Goal: Task Accomplishment & Management: Manage account settings

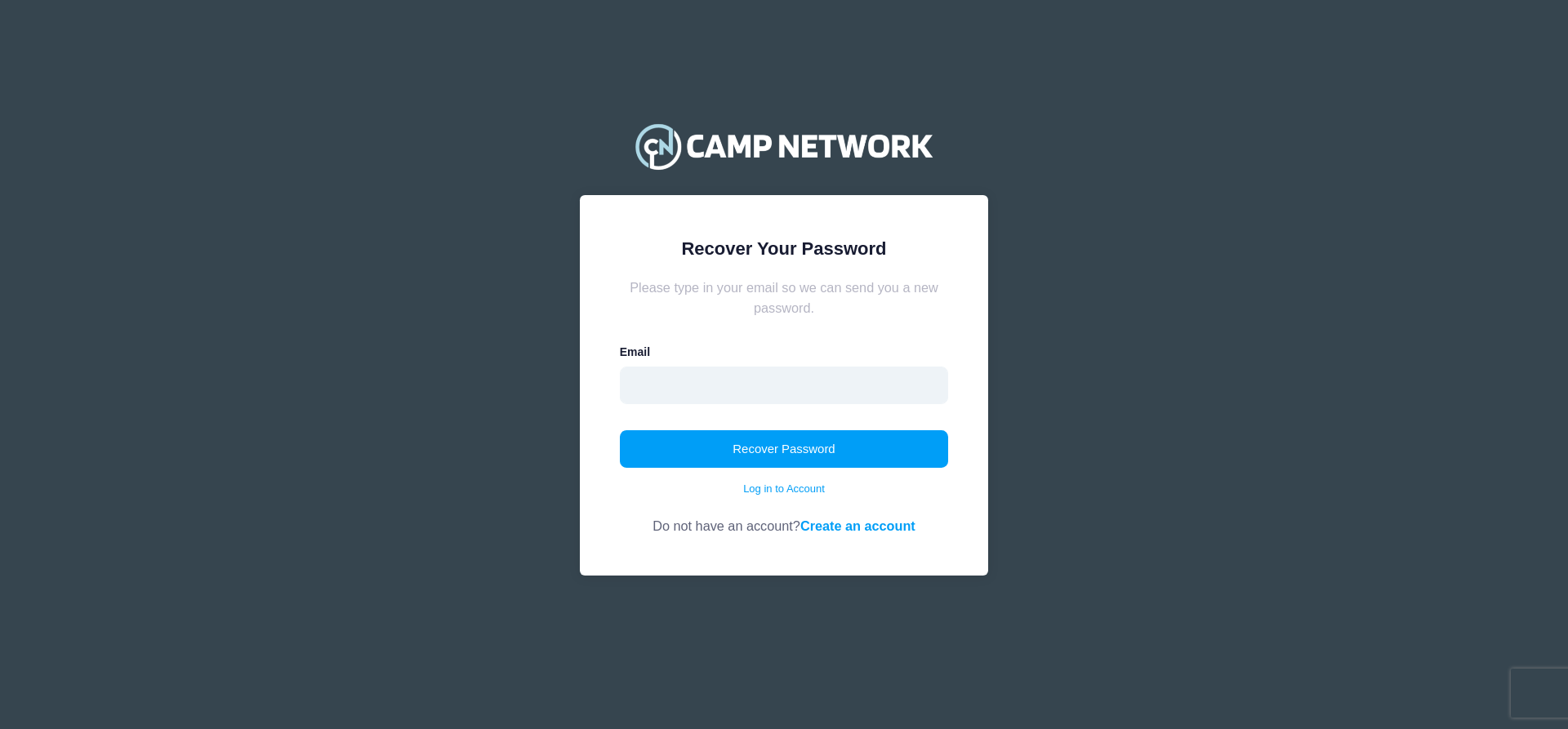
click at [727, 383] on input "email" at bounding box center [784, 386] width 329 height 38
type input "daniellepro@msn.com"
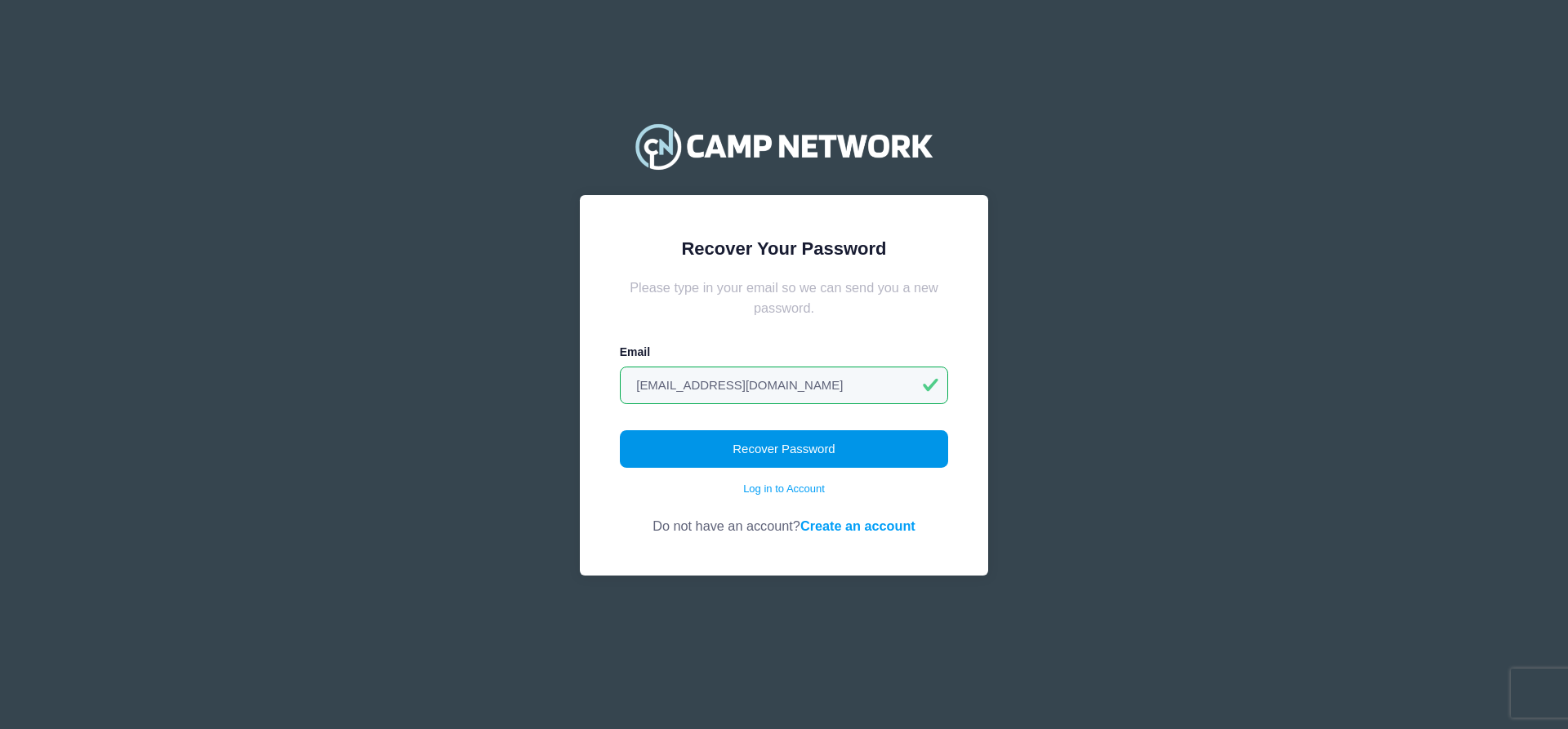
click at [717, 439] on button "Recover Password" at bounding box center [784, 449] width 329 height 38
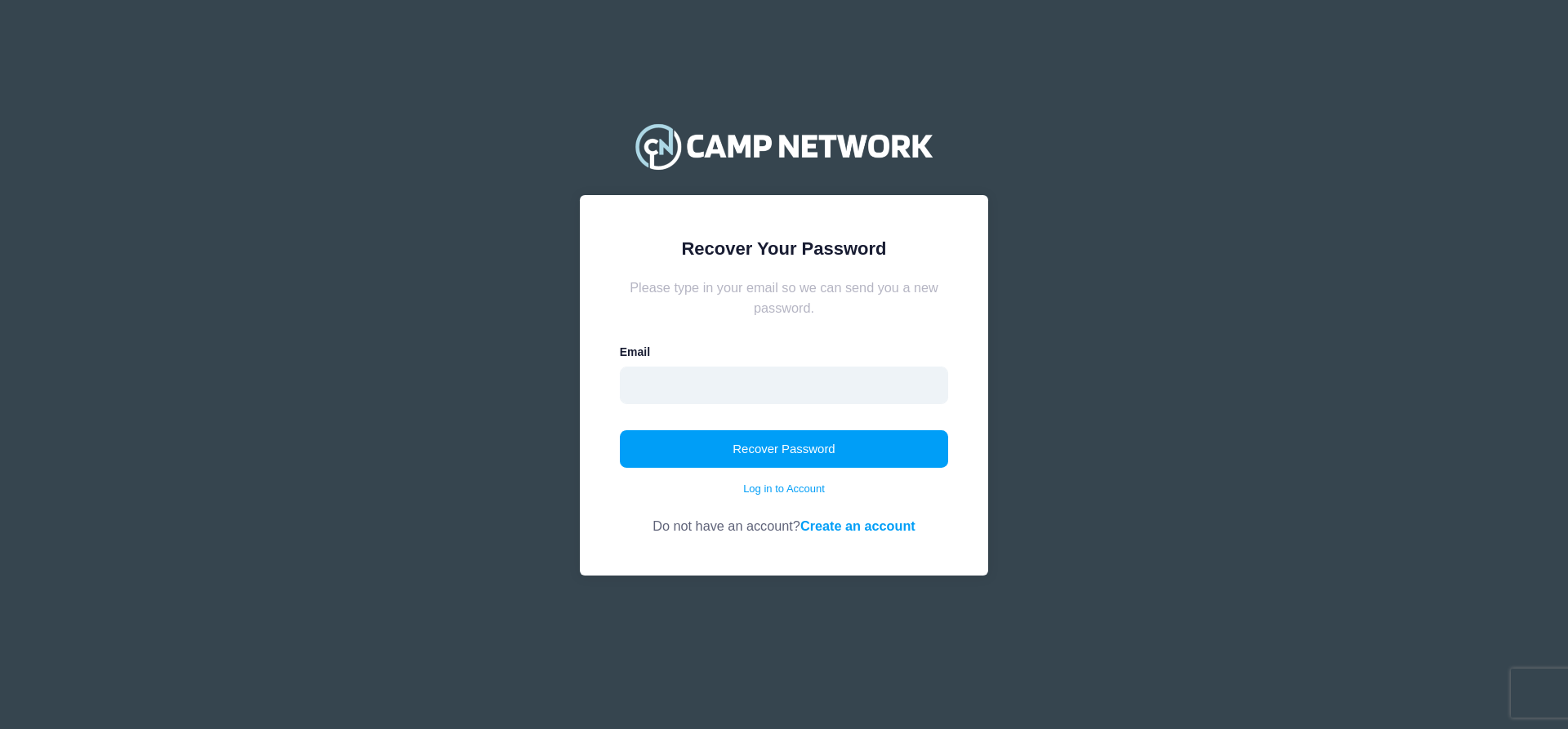
click at [684, 376] on input "email" at bounding box center [784, 386] width 329 height 38
type input "[EMAIL_ADDRESS][DOMAIN_NAME]"
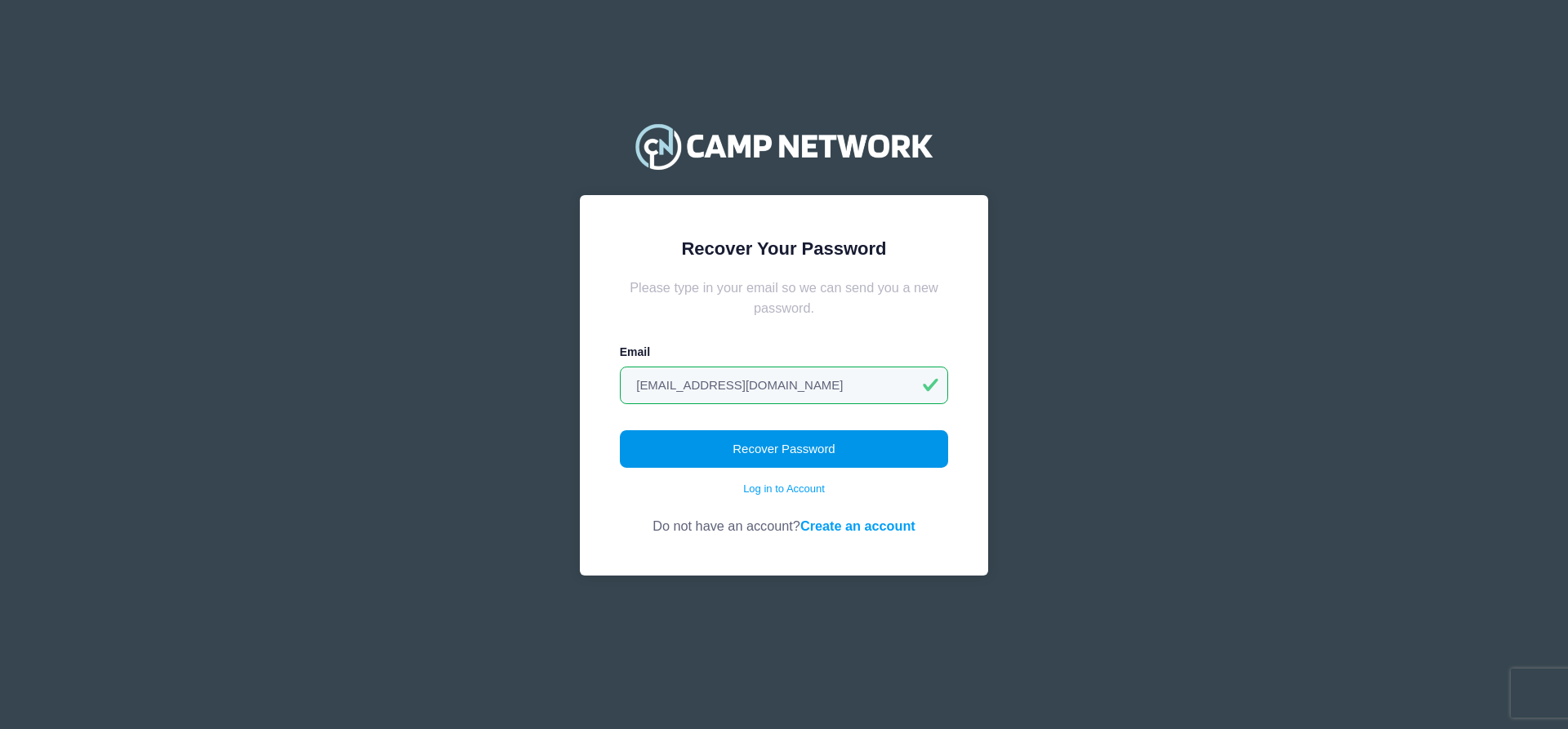
click at [726, 442] on button "Recover Password" at bounding box center [784, 449] width 329 height 38
click at [810, 442] on button "Recover Password" at bounding box center [784, 449] width 329 height 38
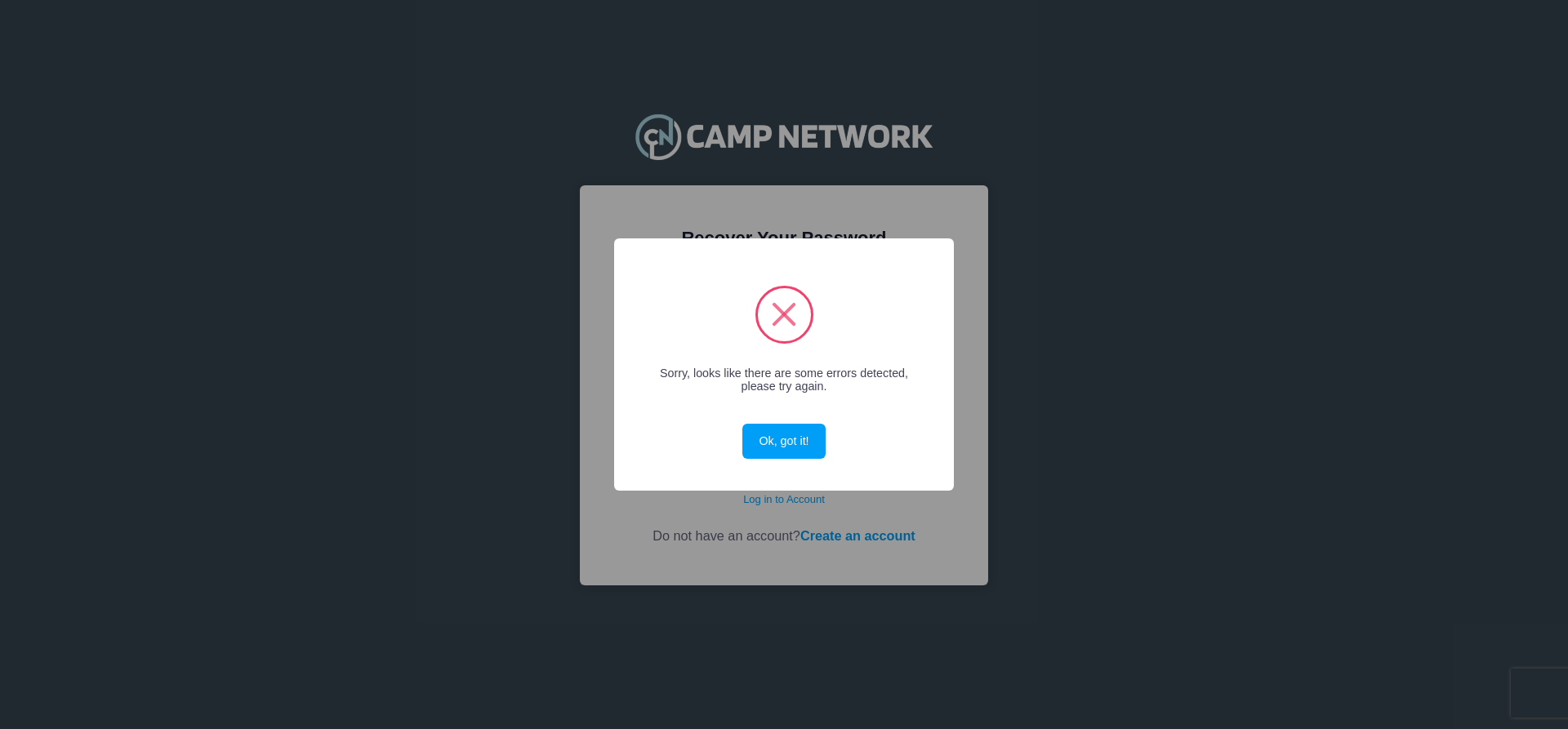
click at [810, 442] on button "Ok, got it!" at bounding box center [783, 441] width 83 height 35
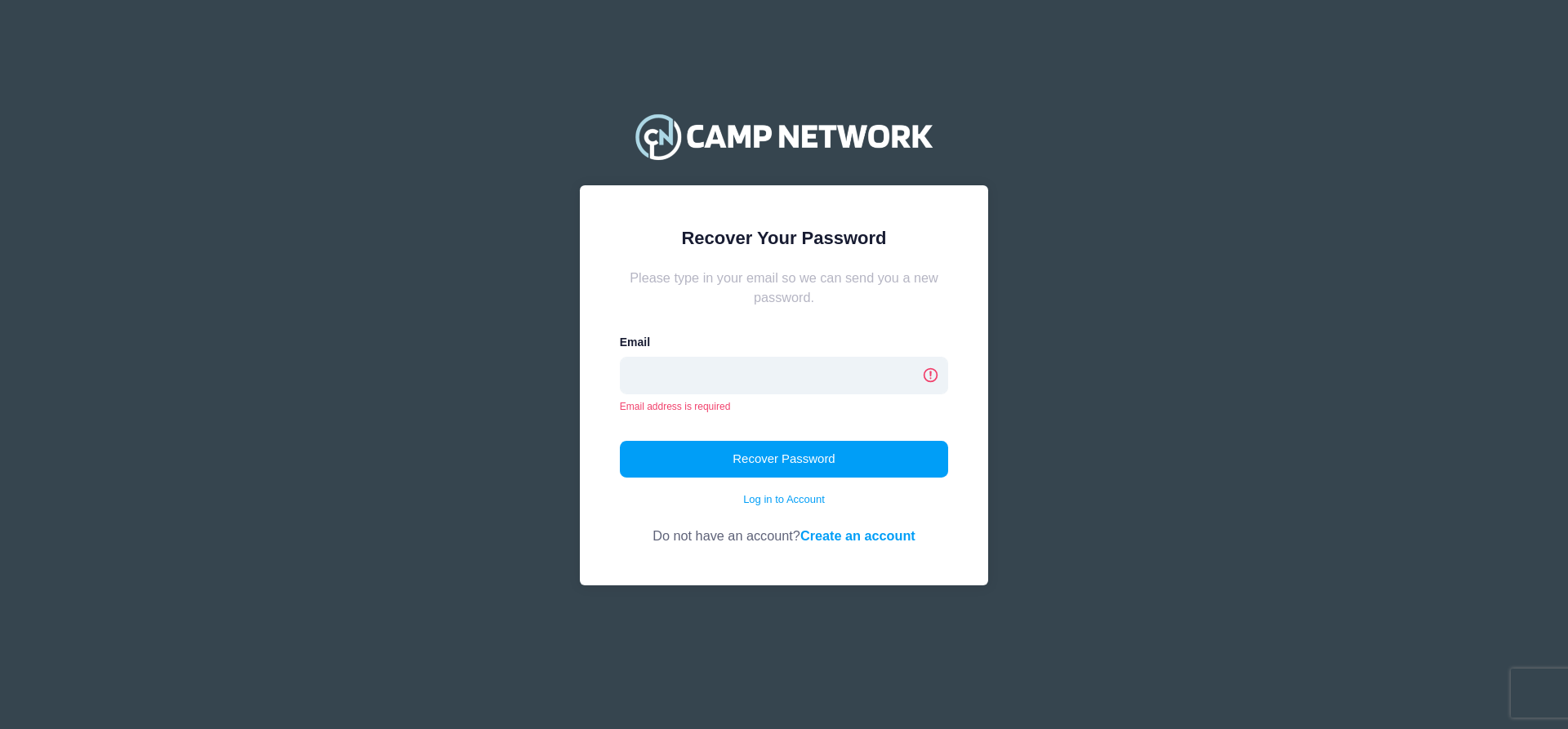
click at [745, 371] on input "email" at bounding box center [784, 376] width 329 height 38
type input "[EMAIL_ADDRESS][DOMAIN_NAME]"
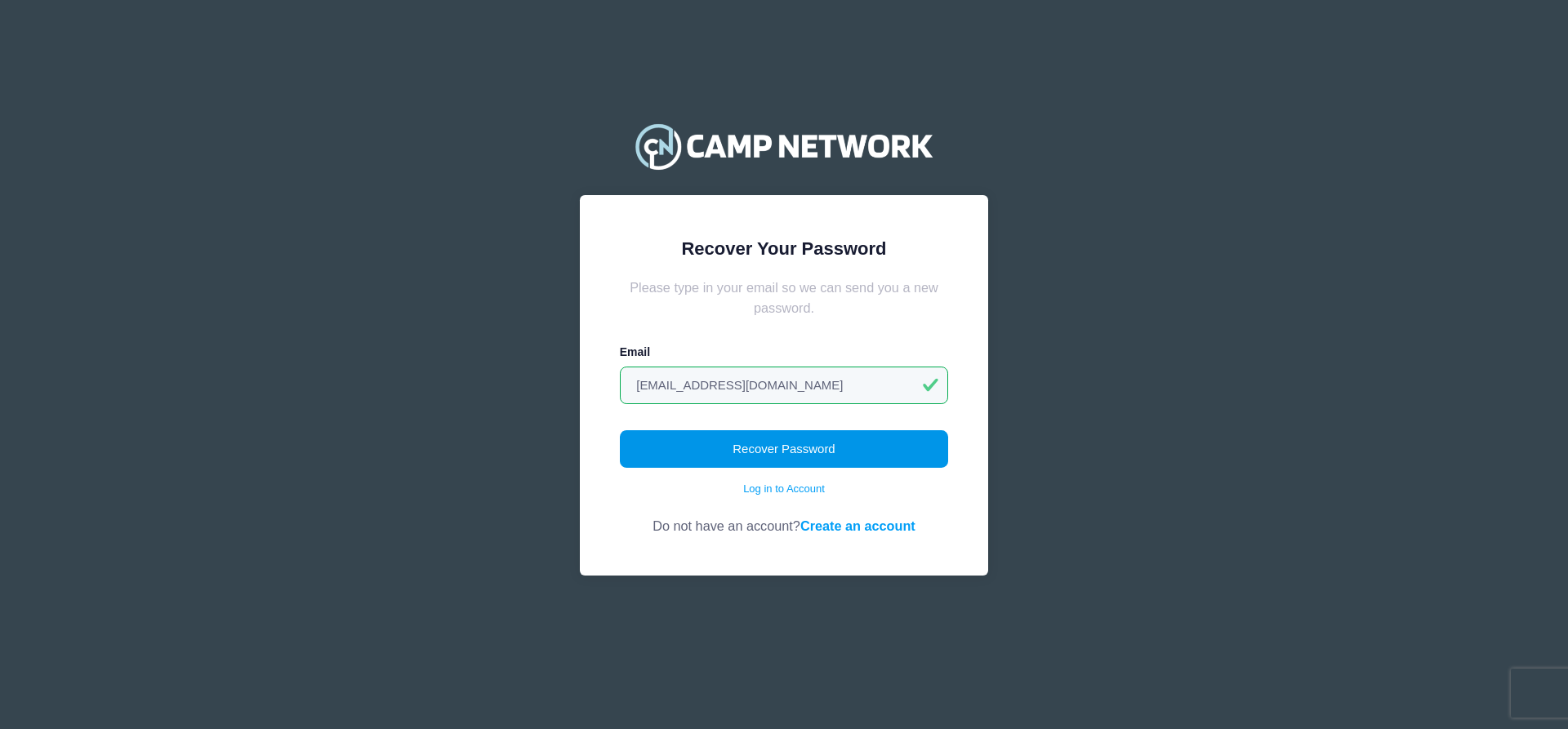
click at [780, 448] on button "Recover Password" at bounding box center [784, 449] width 329 height 38
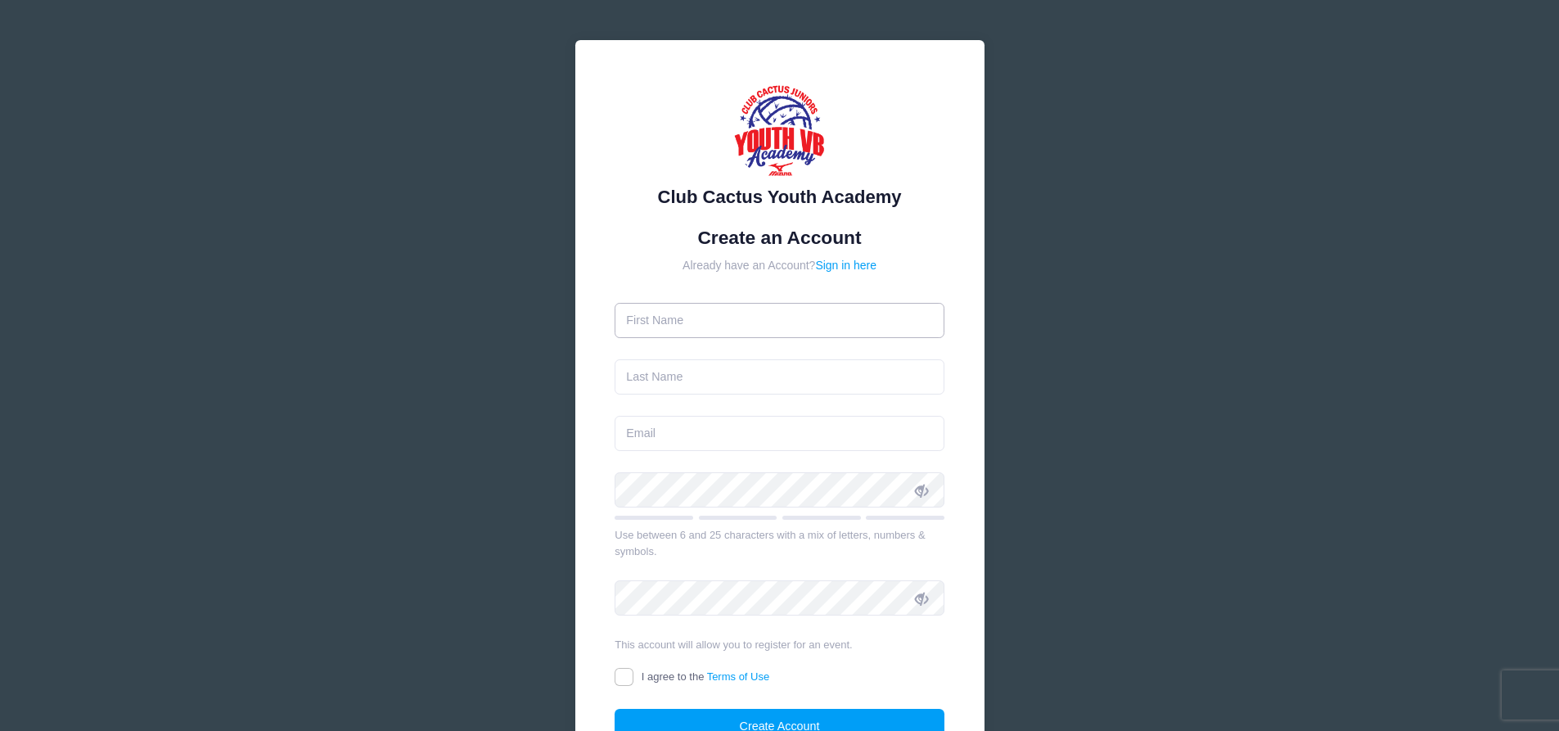
click at [733, 328] on input "text" at bounding box center [780, 320] width 330 height 35
type input "Lillian"
type input "Sepulveda"
type input "[EMAIL_ADDRESS][DOMAIN_NAME]"
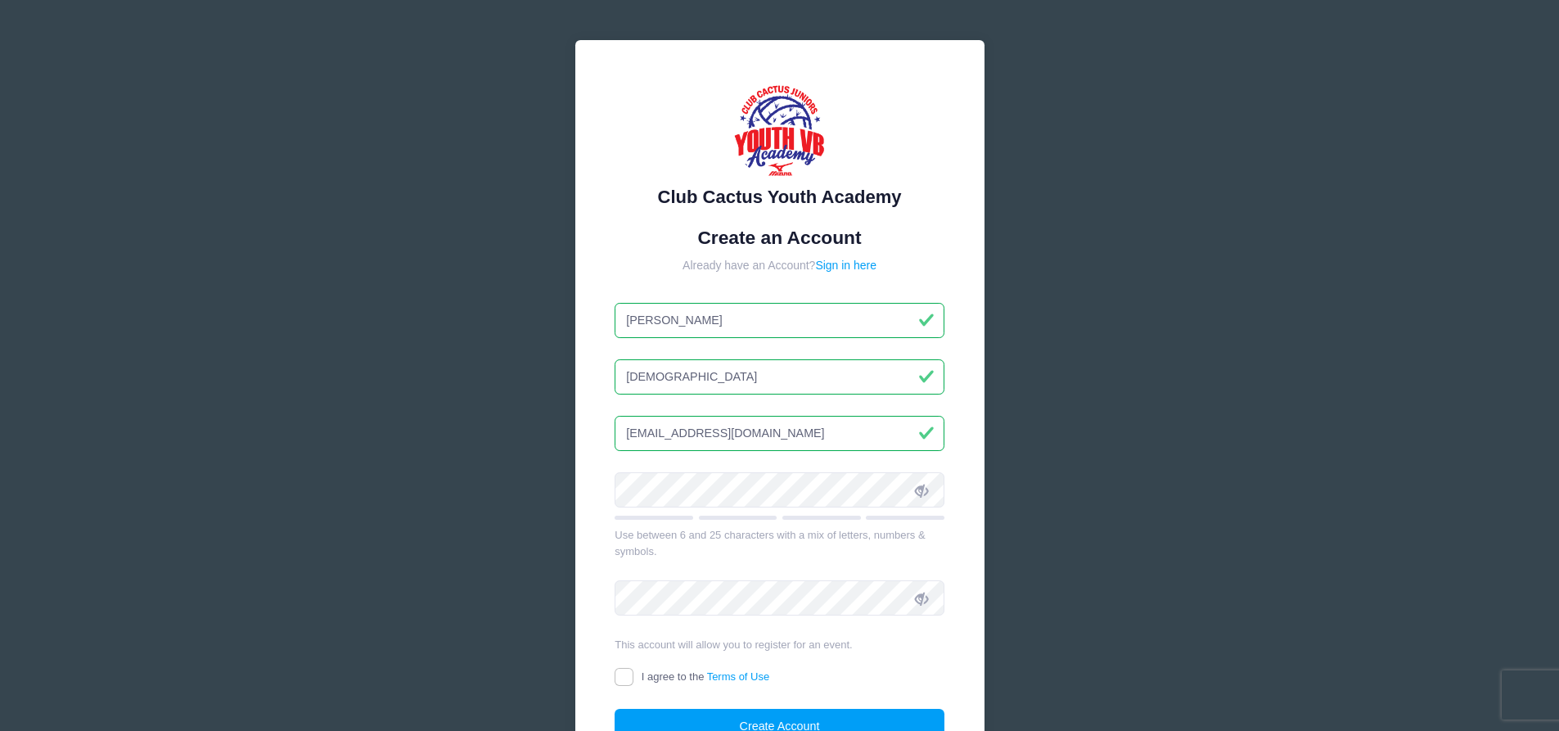
scroll to position [114, 0]
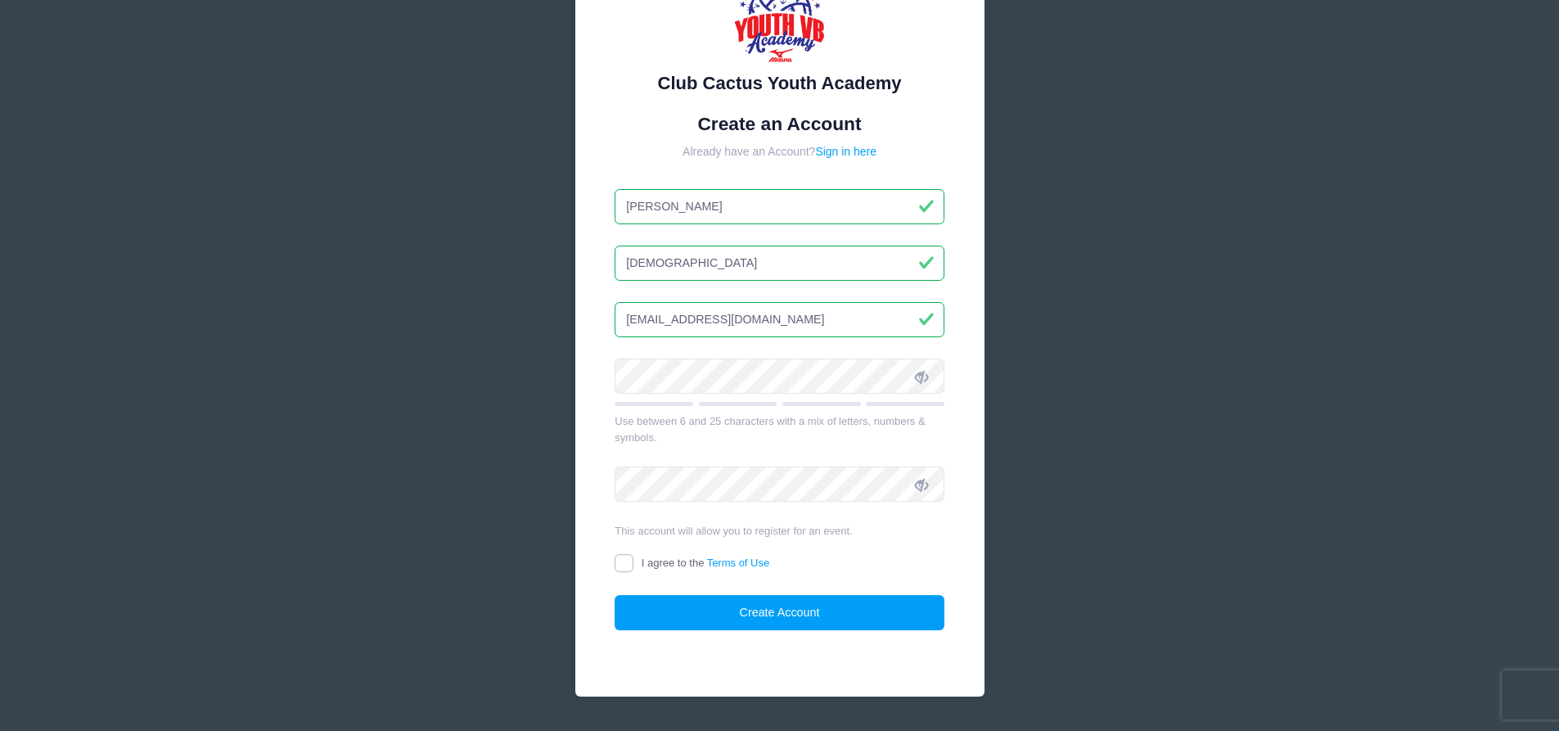
click at [620, 561] on input "I agree to the Terms of Use" at bounding box center [624, 563] width 19 height 19
checkbox input "true"
click at [760, 623] on button "Create Account" at bounding box center [780, 612] width 330 height 35
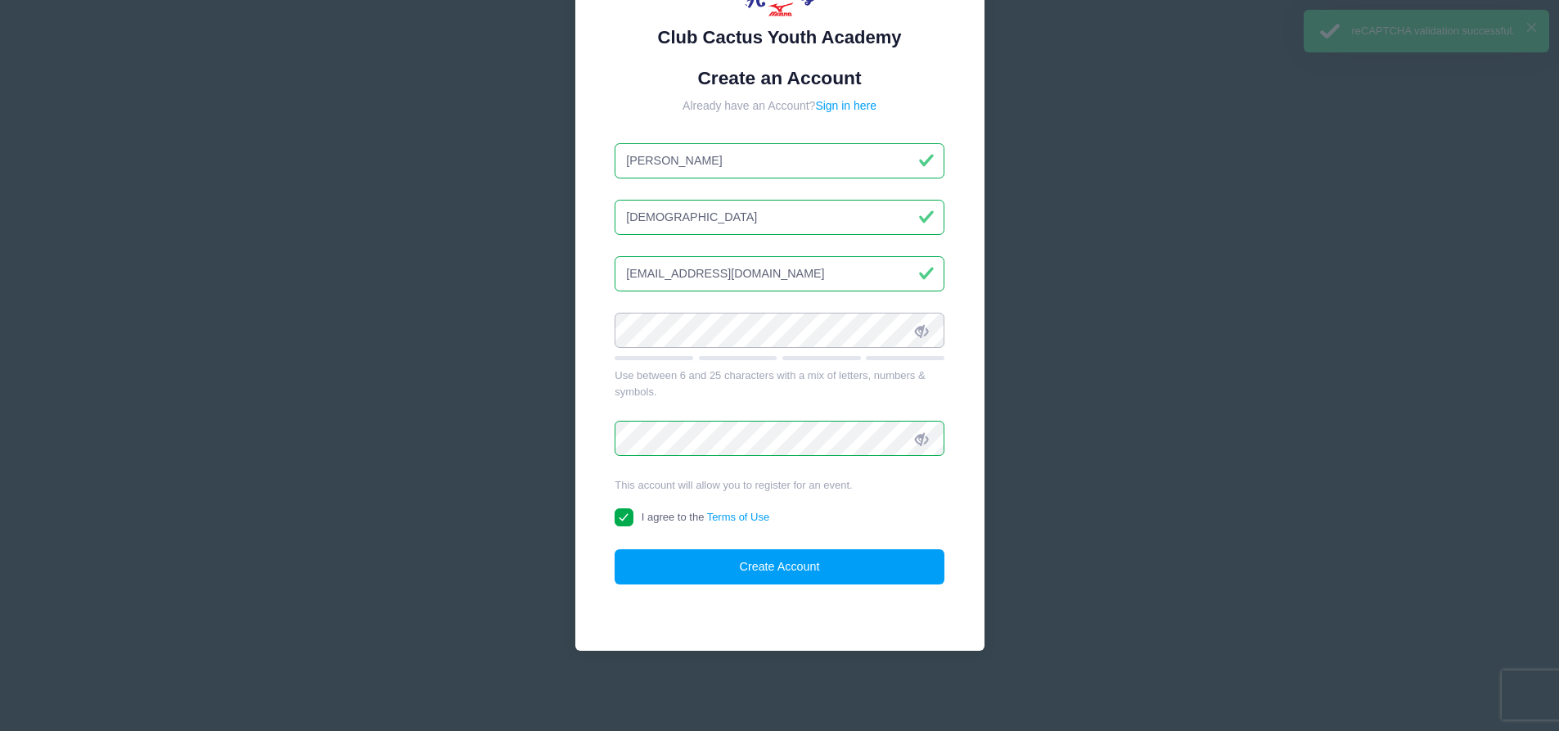
scroll to position [160, 0]
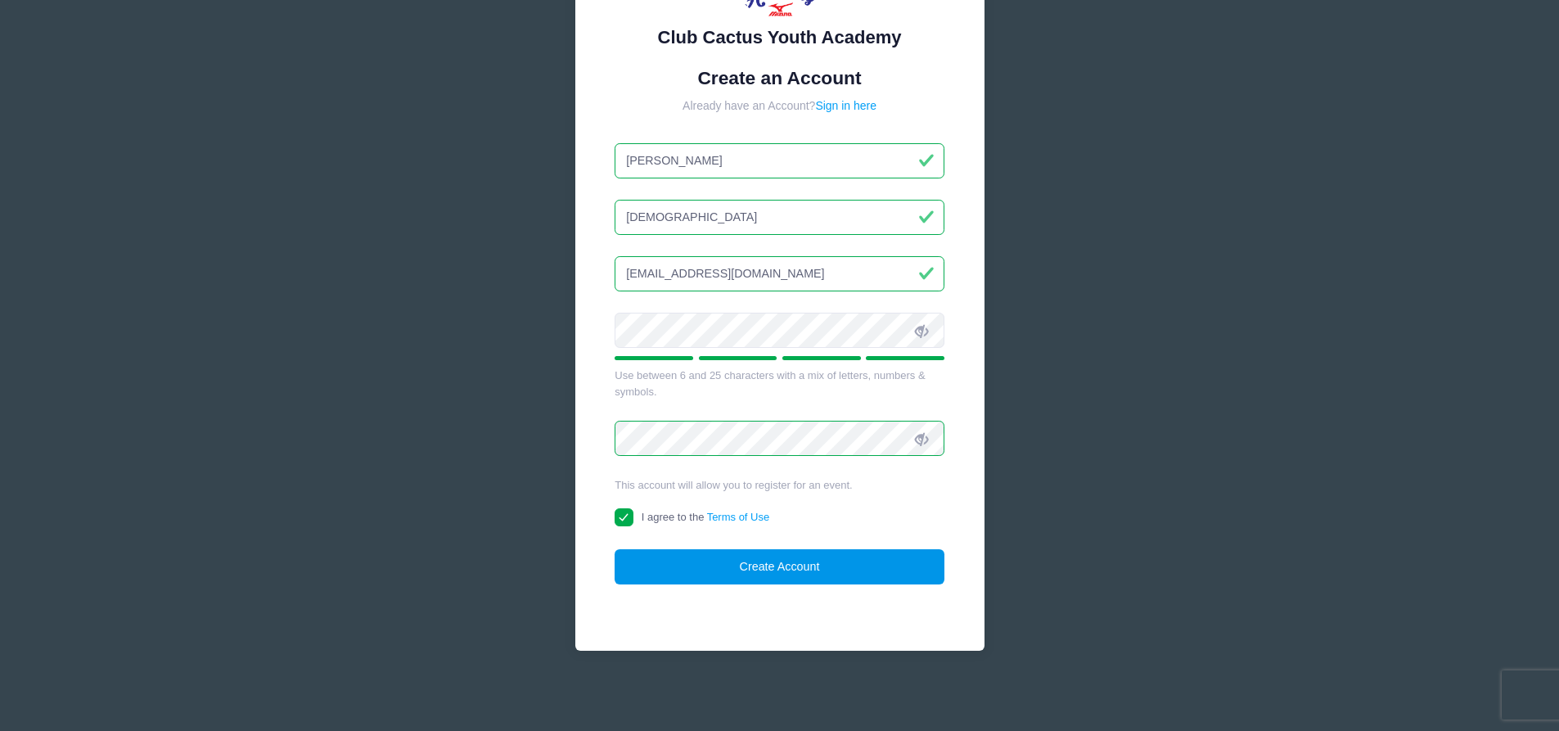
click at [864, 567] on button "Create Account" at bounding box center [780, 566] width 330 height 35
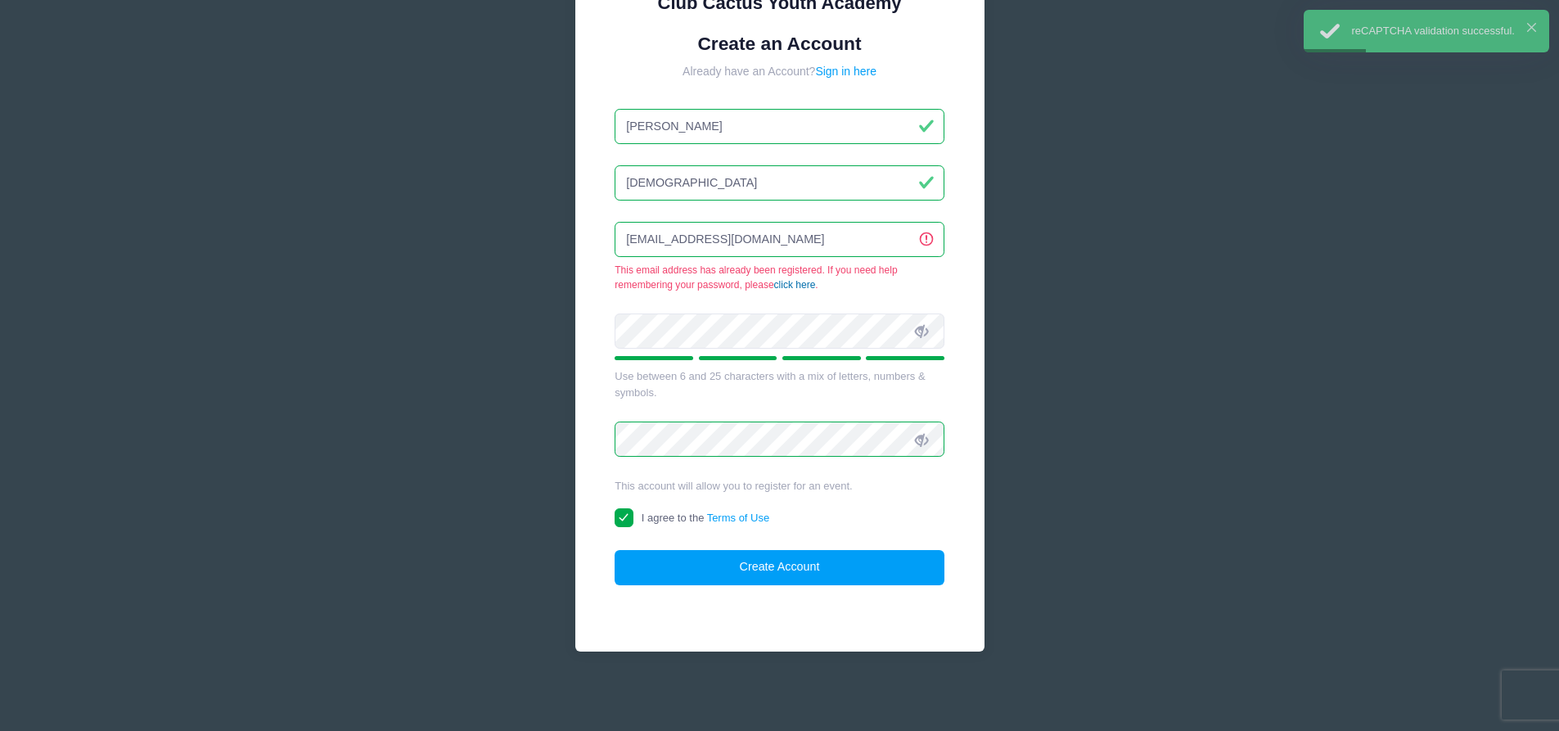
click at [806, 285] on link "click here" at bounding box center [795, 284] width 42 height 11
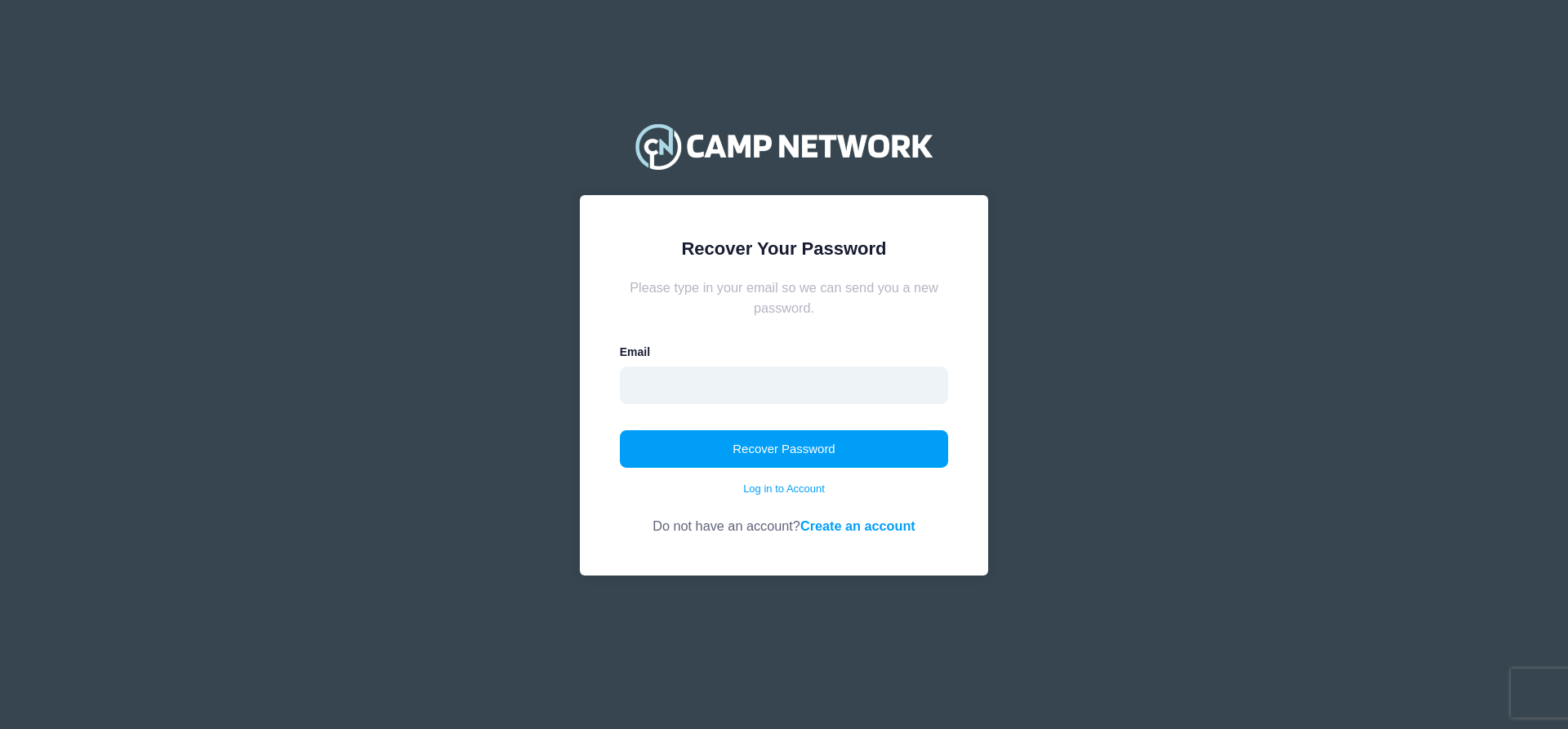
click at [702, 387] on input "email" at bounding box center [784, 386] width 329 height 38
type input "[EMAIL_ADDRESS][DOMAIN_NAME]"
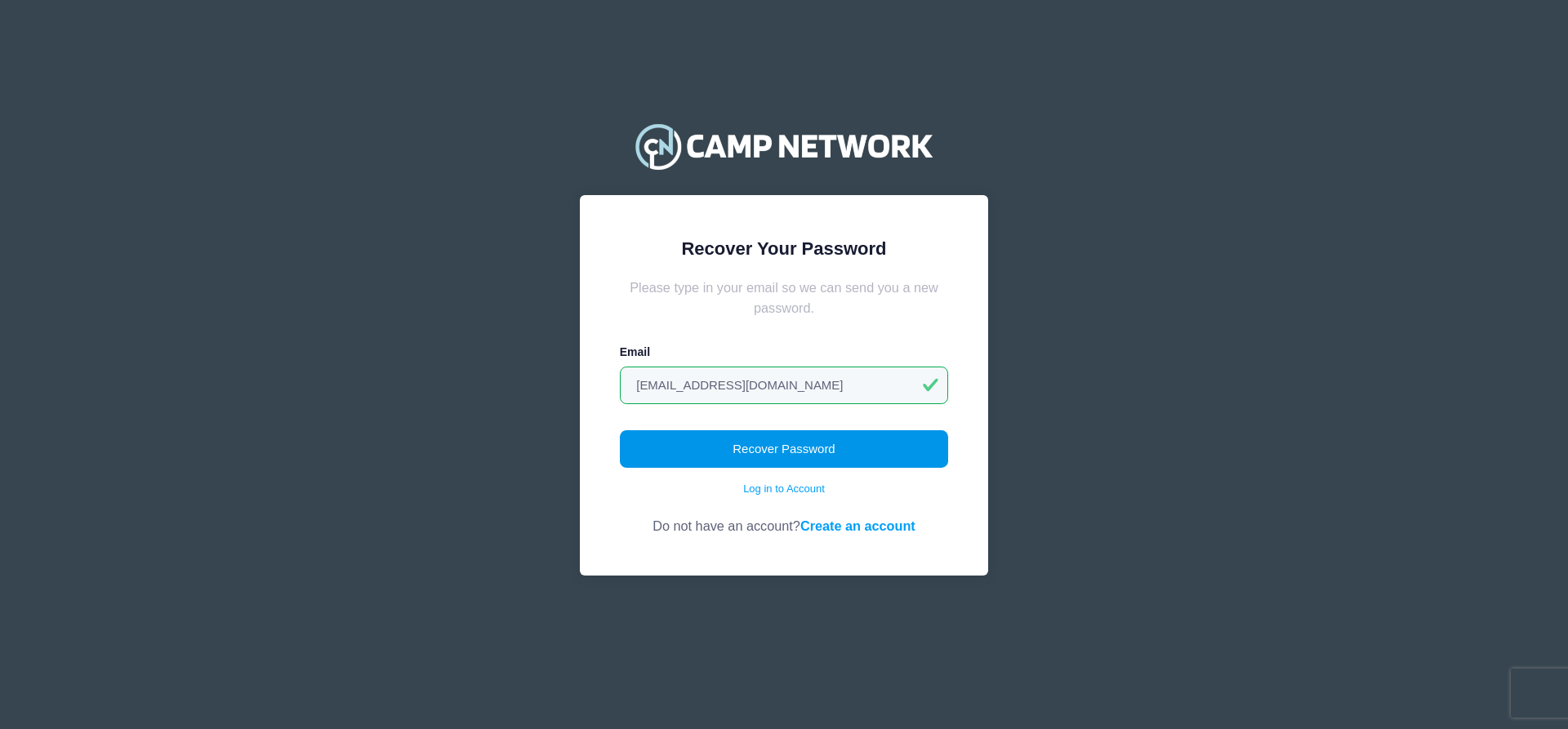
click at [721, 447] on button "Recover Password" at bounding box center [784, 449] width 329 height 38
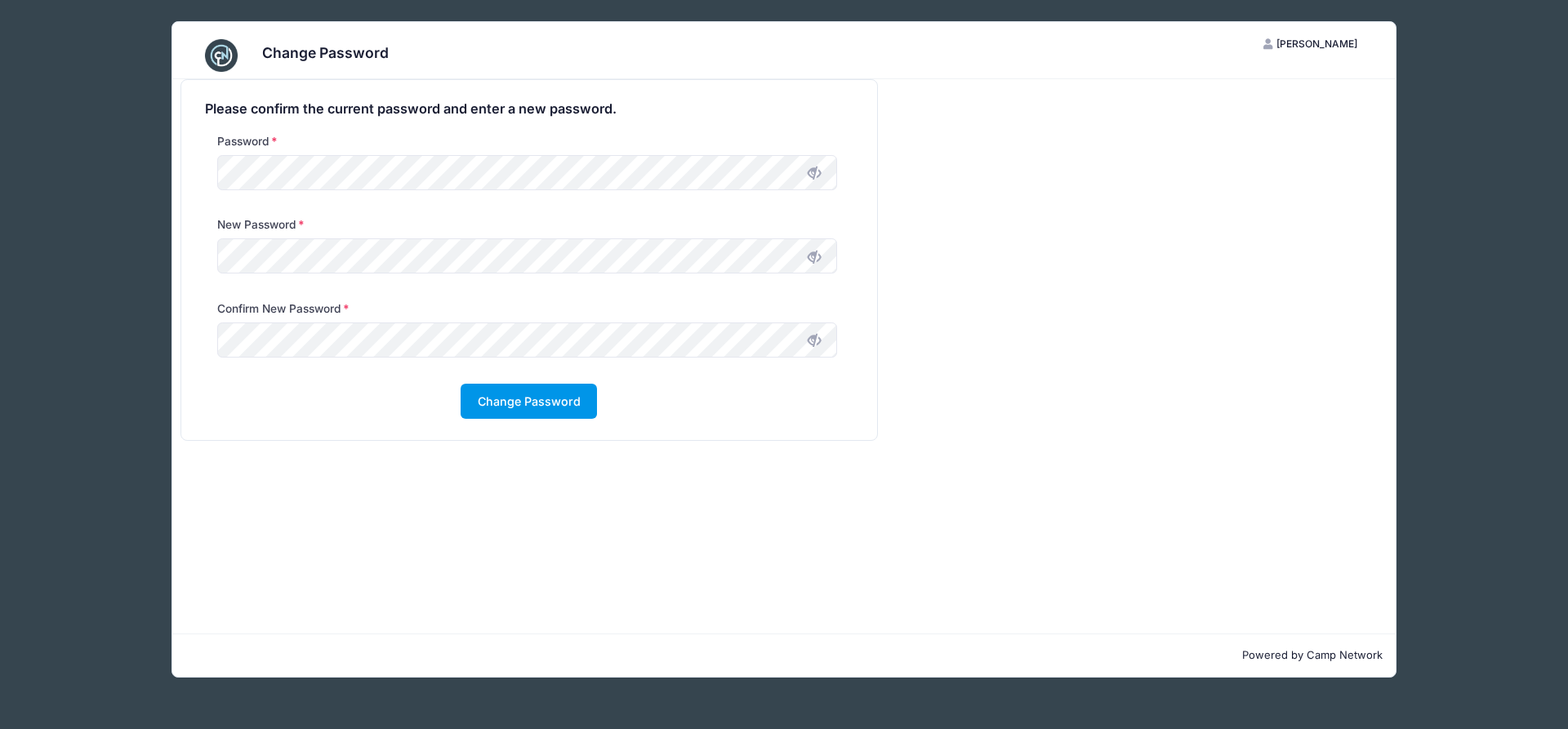
click at [561, 405] on button "Change Password" at bounding box center [529, 401] width 137 height 35
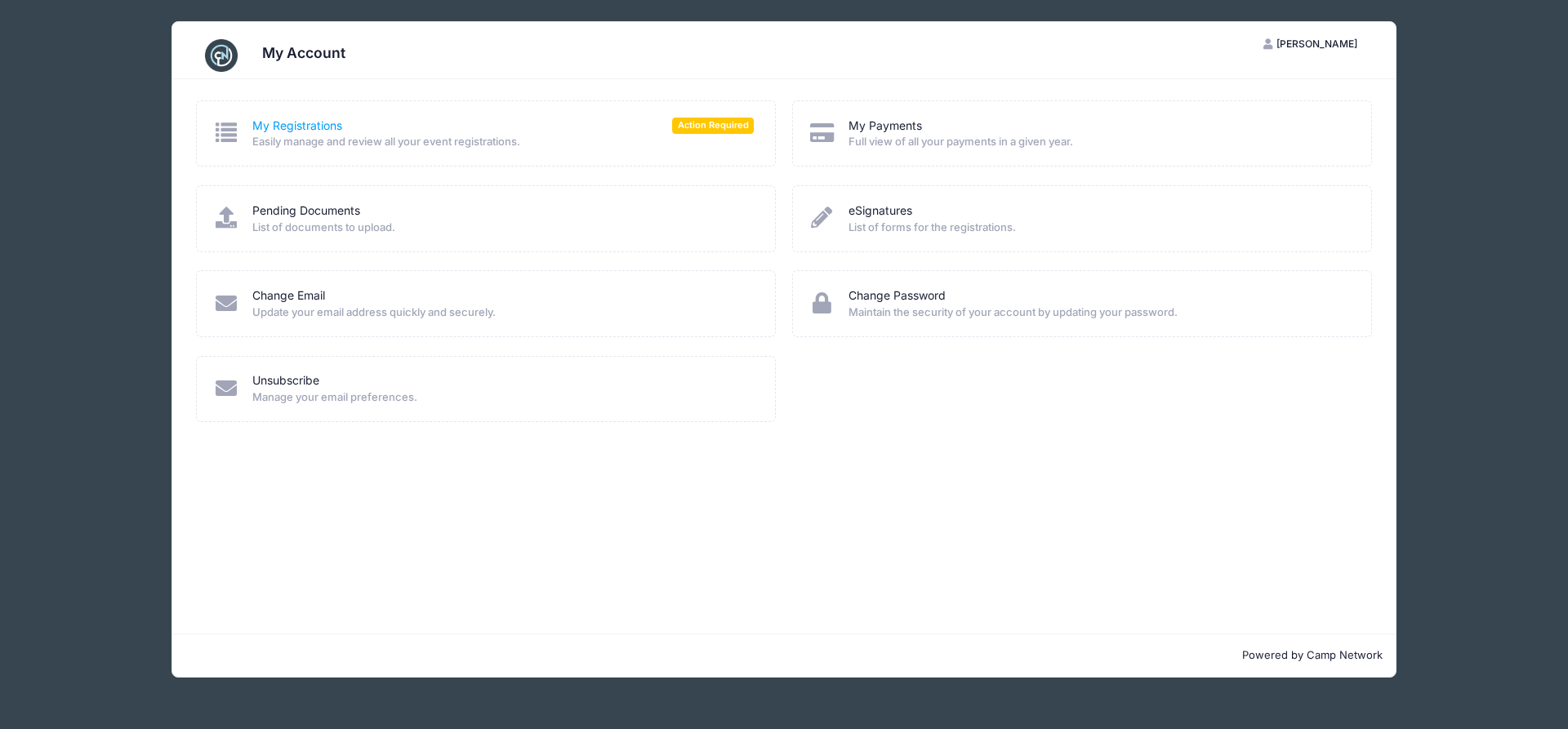
click at [291, 129] on link "My Registrations" at bounding box center [297, 126] width 90 height 17
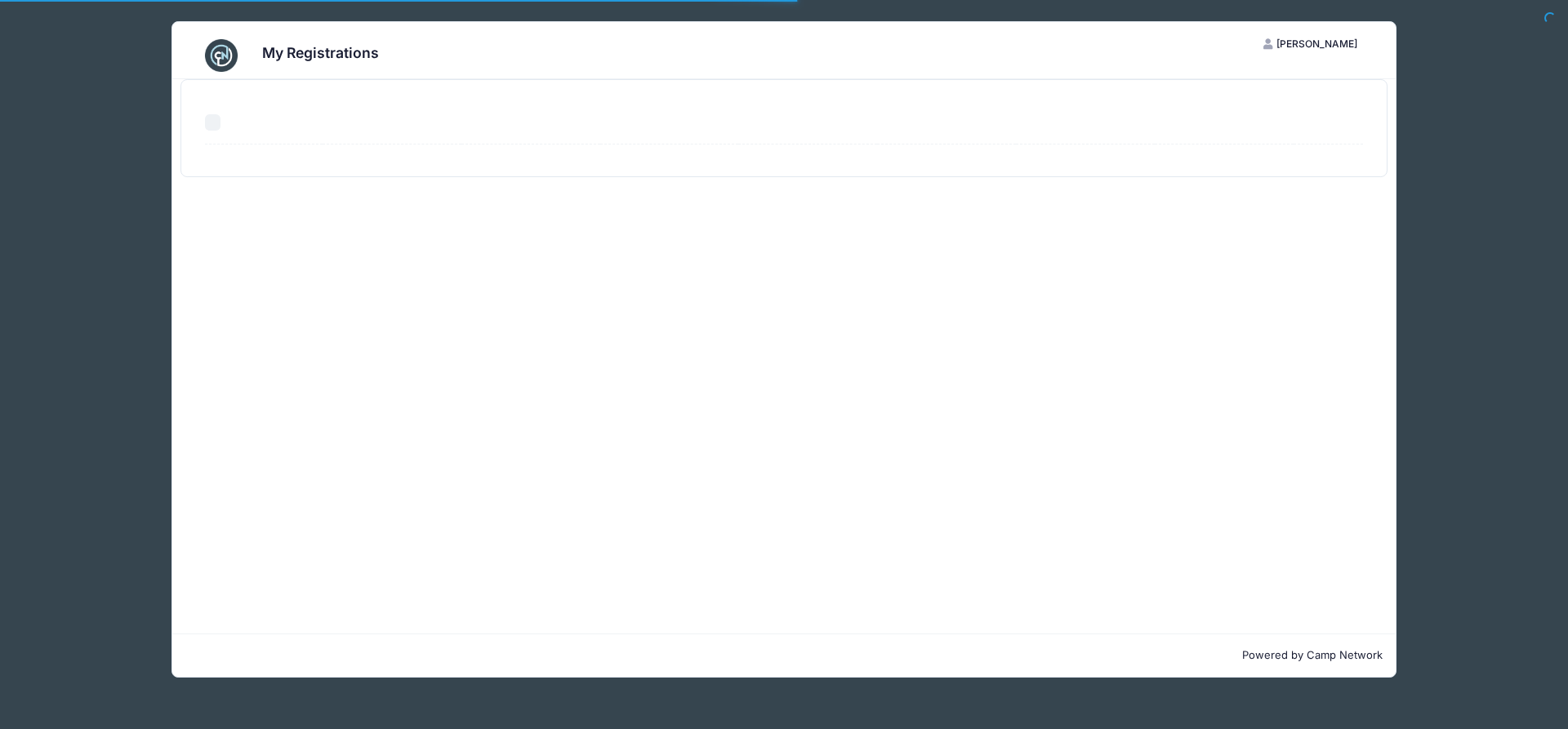
select select "50"
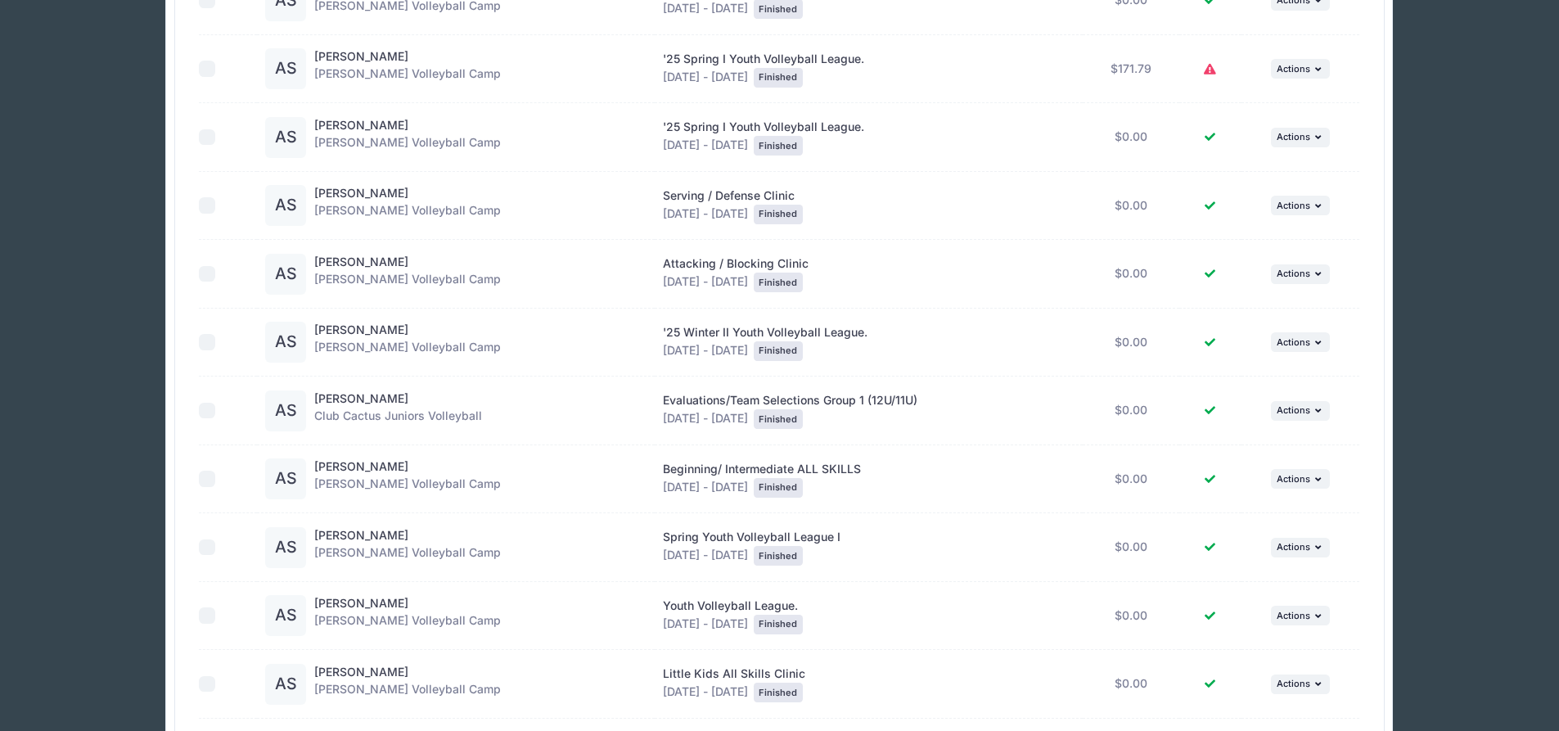
scroll to position [671, 0]
click at [288, 411] on div "AS" at bounding box center [285, 410] width 41 height 41
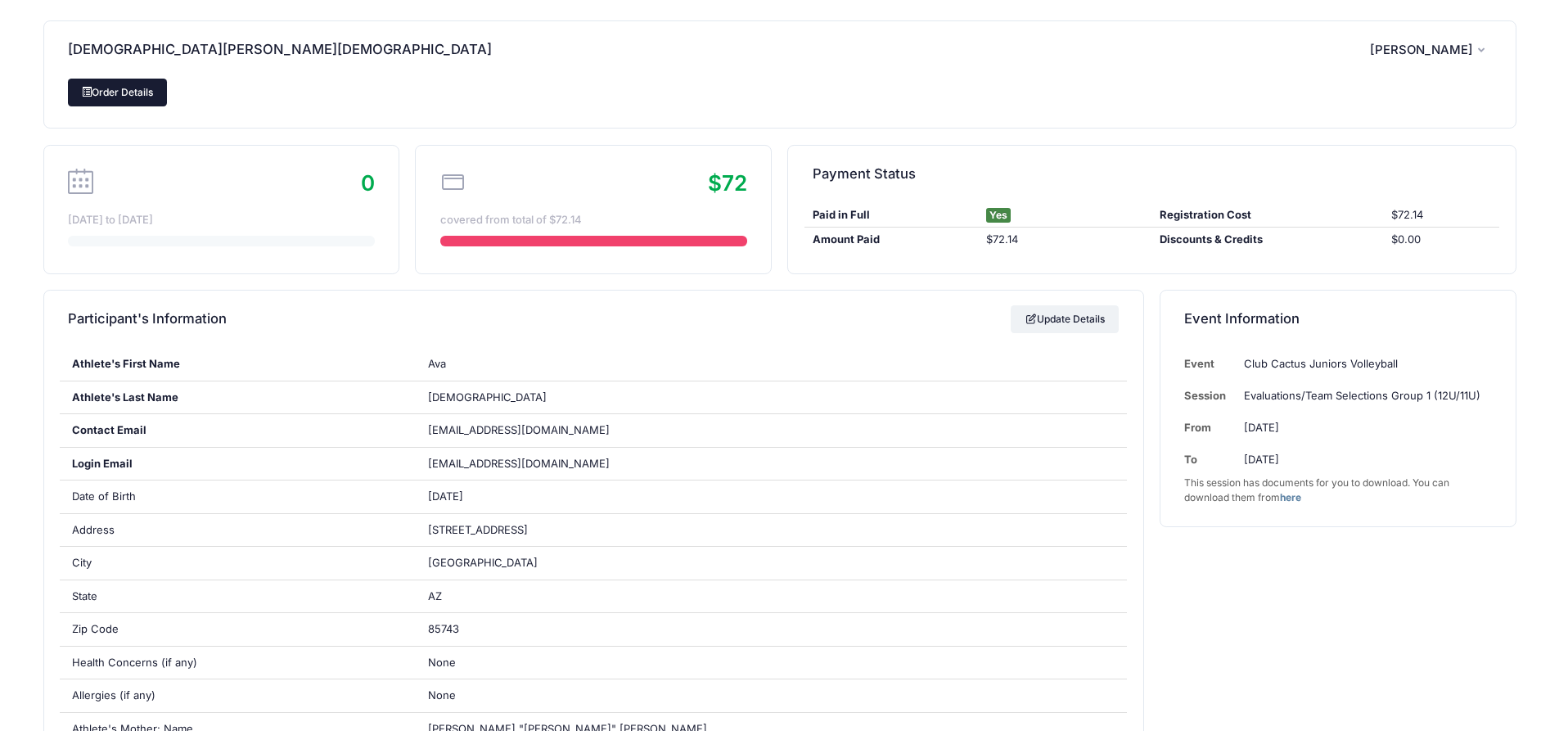
click at [145, 92] on link "Order Details" at bounding box center [118, 93] width 100 height 28
click at [1383, 46] on span "[PERSON_NAME]" at bounding box center [1421, 50] width 103 height 15
click at [1351, 88] on link "My Account" at bounding box center [1389, 94] width 189 height 31
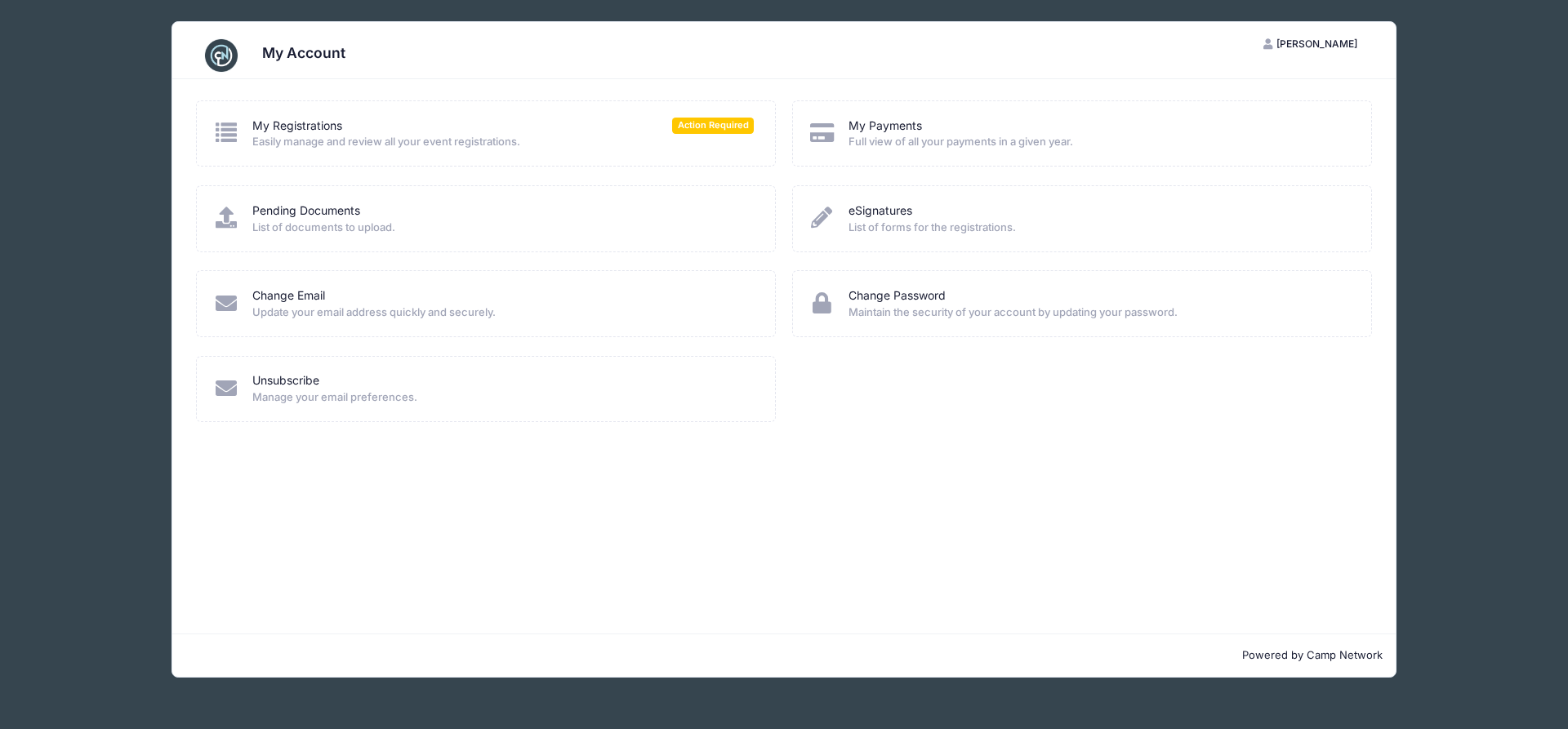
click at [218, 128] on icon at bounding box center [226, 132] width 27 height 21
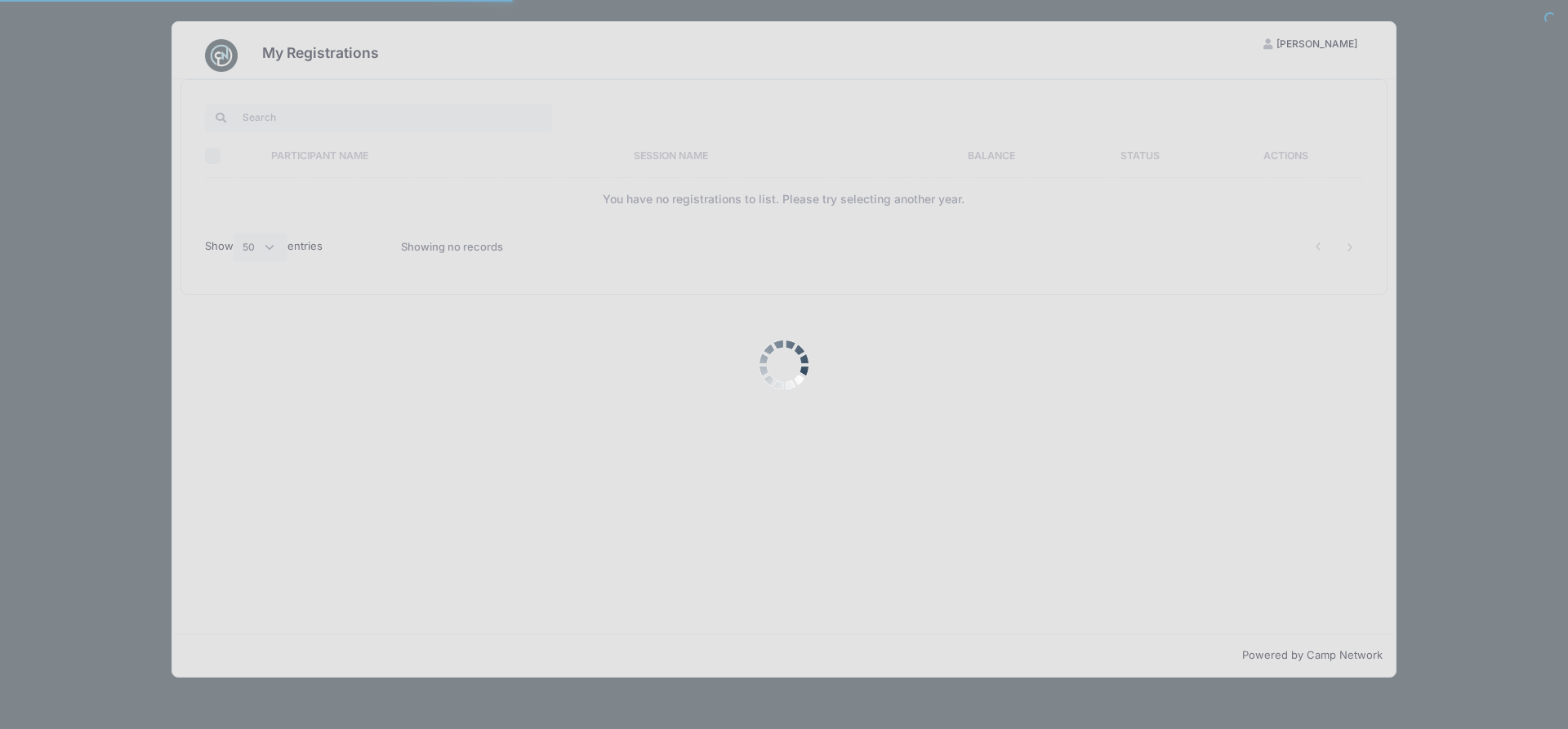
select select "50"
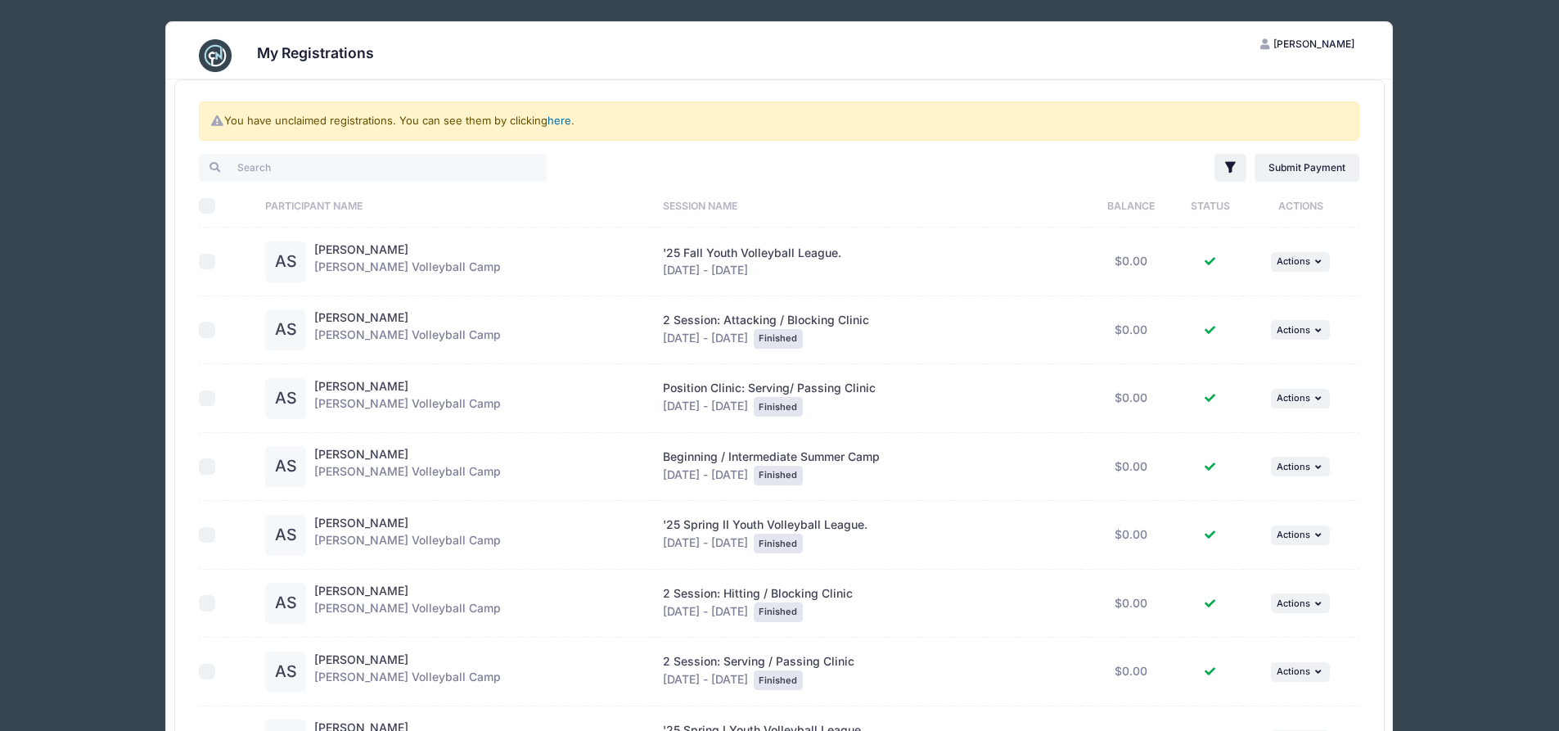
click at [557, 120] on link "here" at bounding box center [560, 120] width 24 height 13
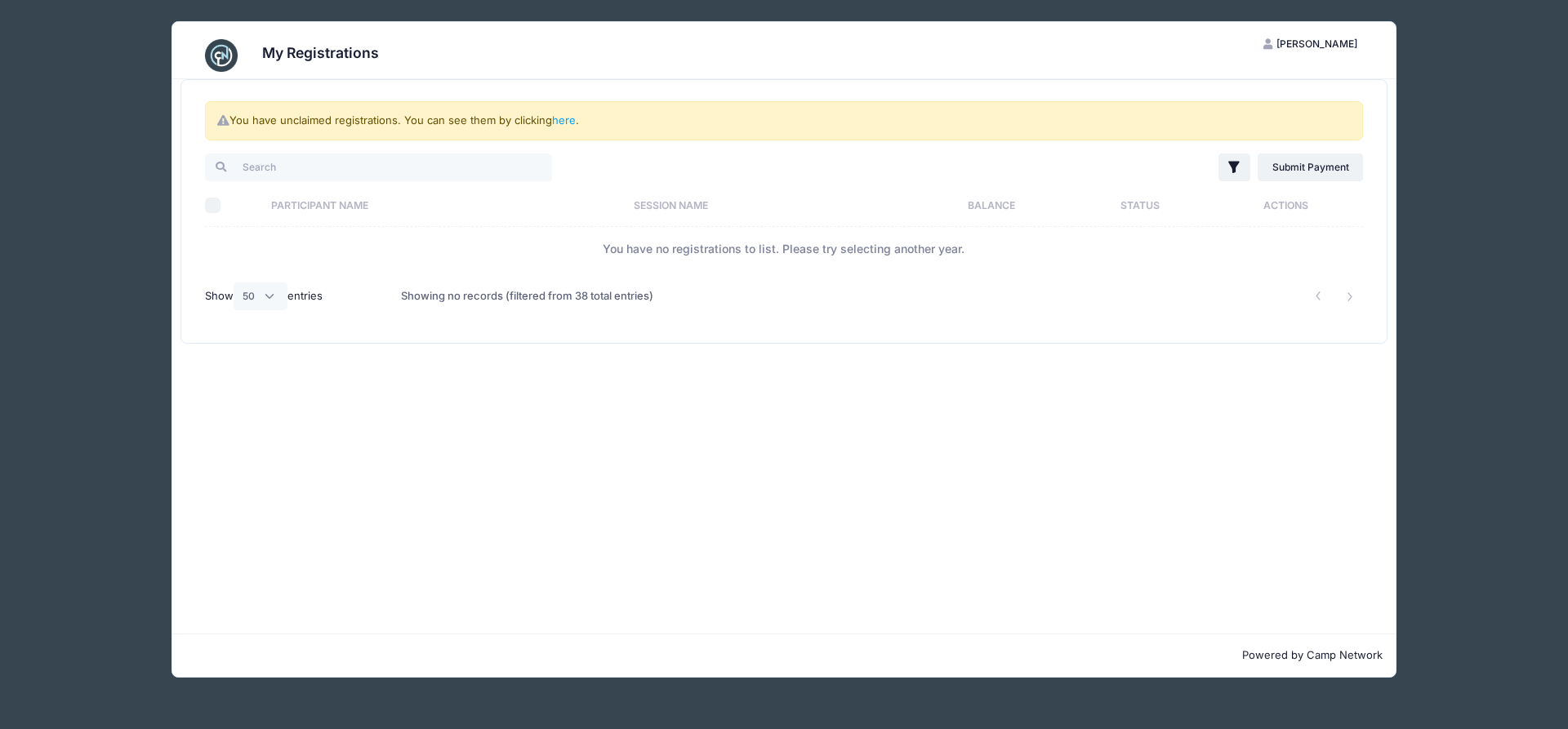
click at [319, 218] on th "Participant Name" at bounding box center [444, 204] width 362 height 43
click at [389, 251] on td "You have no registrations to list. Please try selecting another year." at bounding box center [783, 248] width 1158 height 43
click at [326, 123] on div "You have unclaimed registrations. You can see them by clicking here ." at bounding box center [783, 121] width 1158 height 39
click at [566, 121] on link "here" at bounding box center [564, 120] width 24 height 13
click at [224, 49] on img at bounding box center [220, 55] width 33 height 33
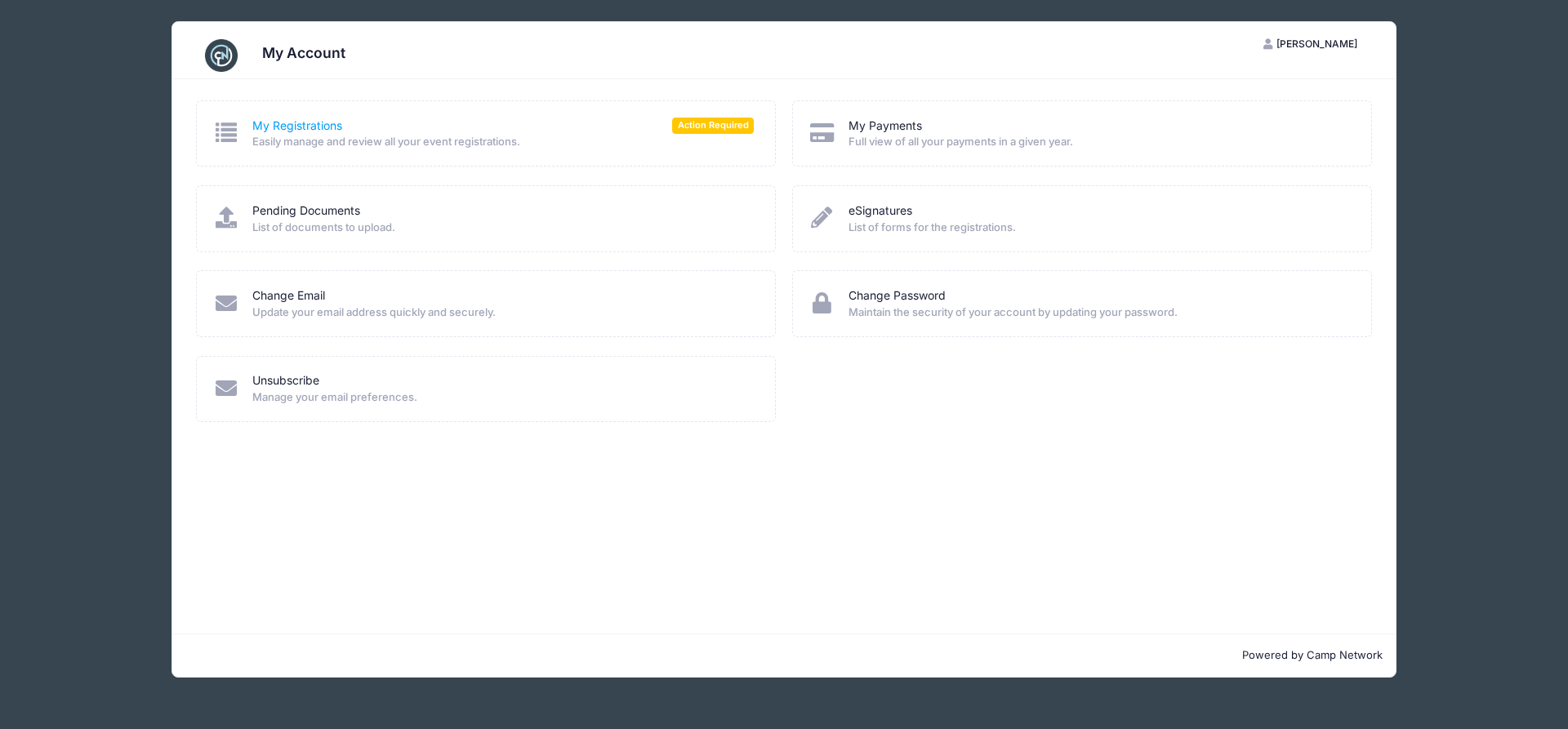
click at [272, 123] on link "My Registrations" at bounding box center [297, 126] width 90 height 17
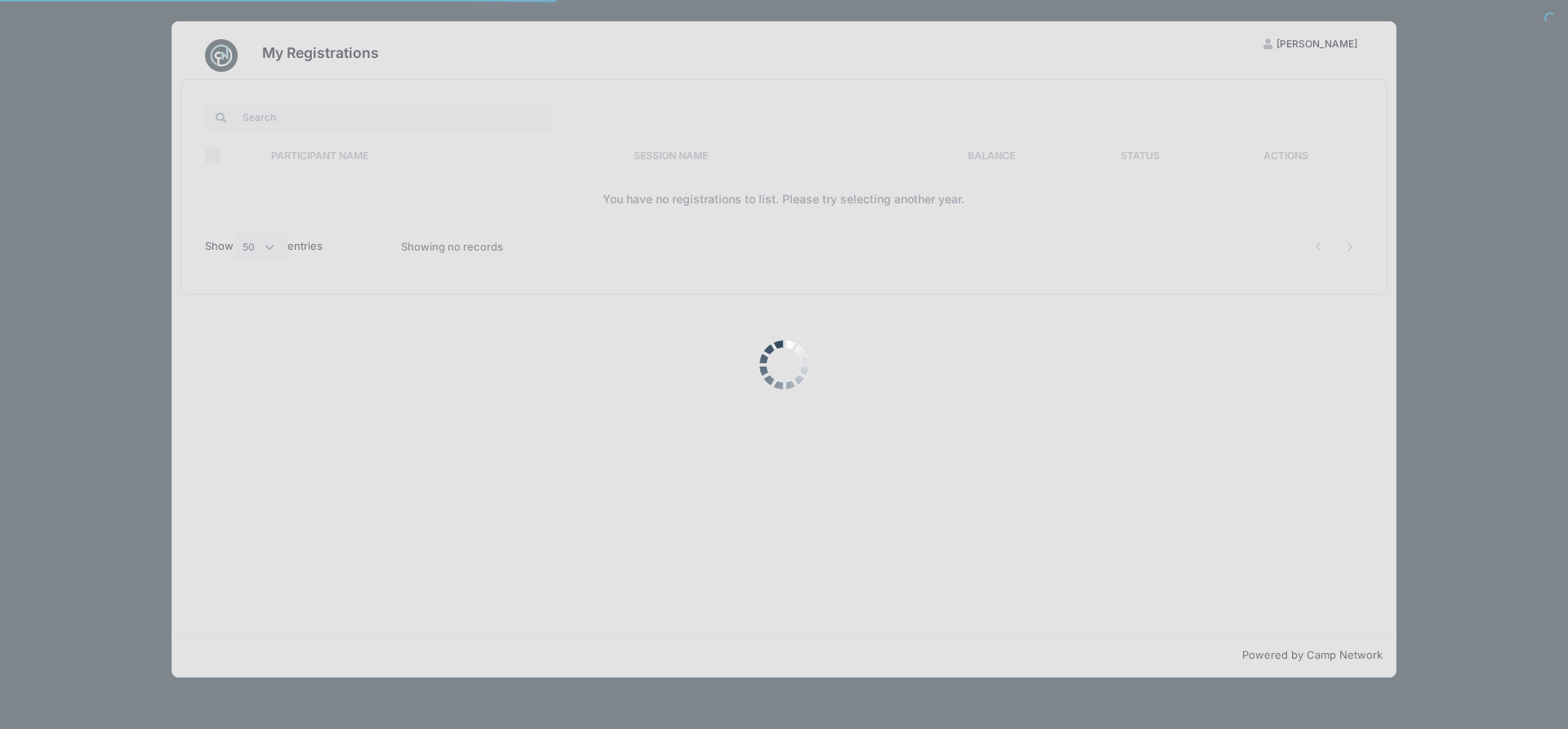
select select "50"
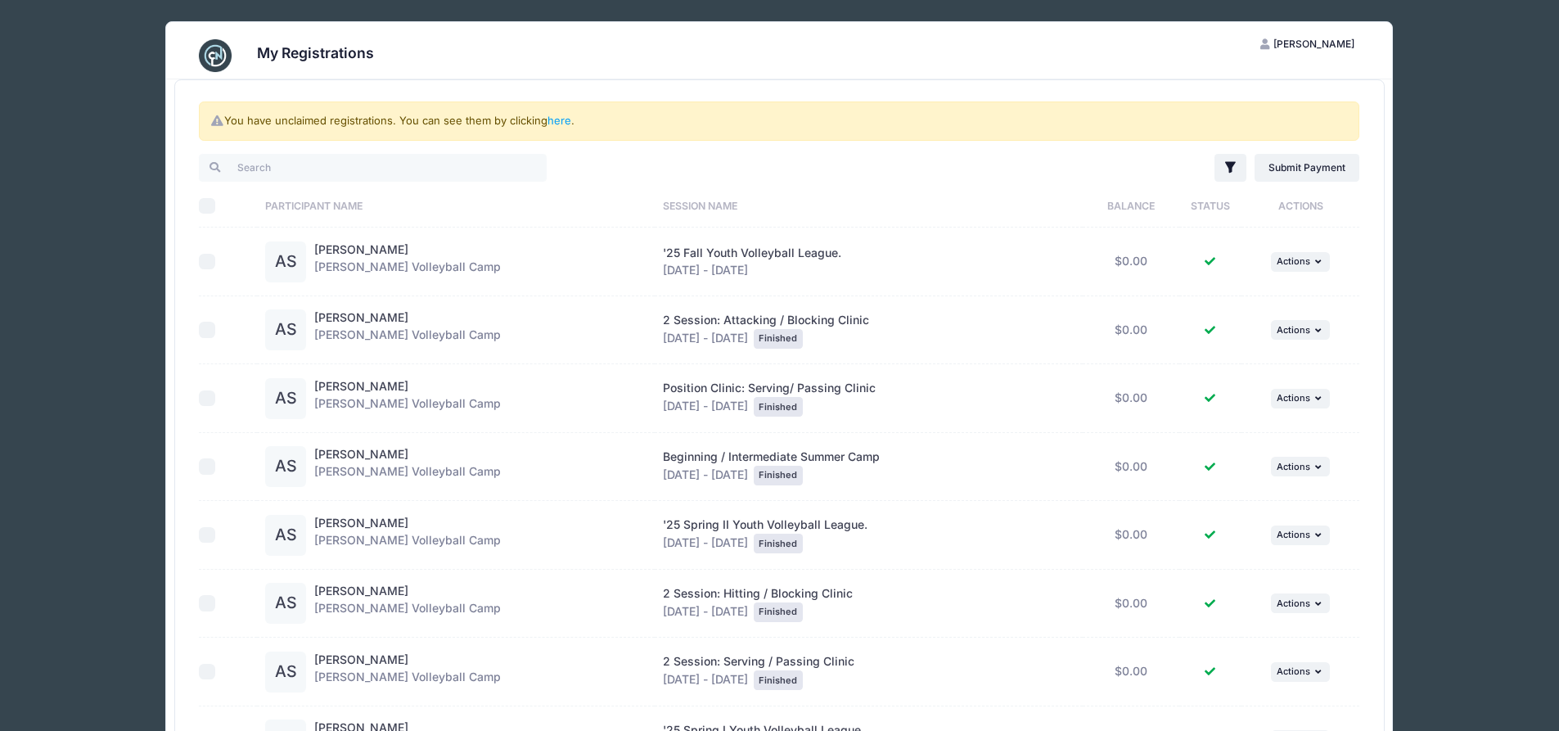
click at [1332, 42] on span "[PERSON_NAME]" at bounding box center [1314, 44] width 81 height 12
click at [1262, 75] on link "My Account" at bounding box center [1267, 84] width 189 height 31
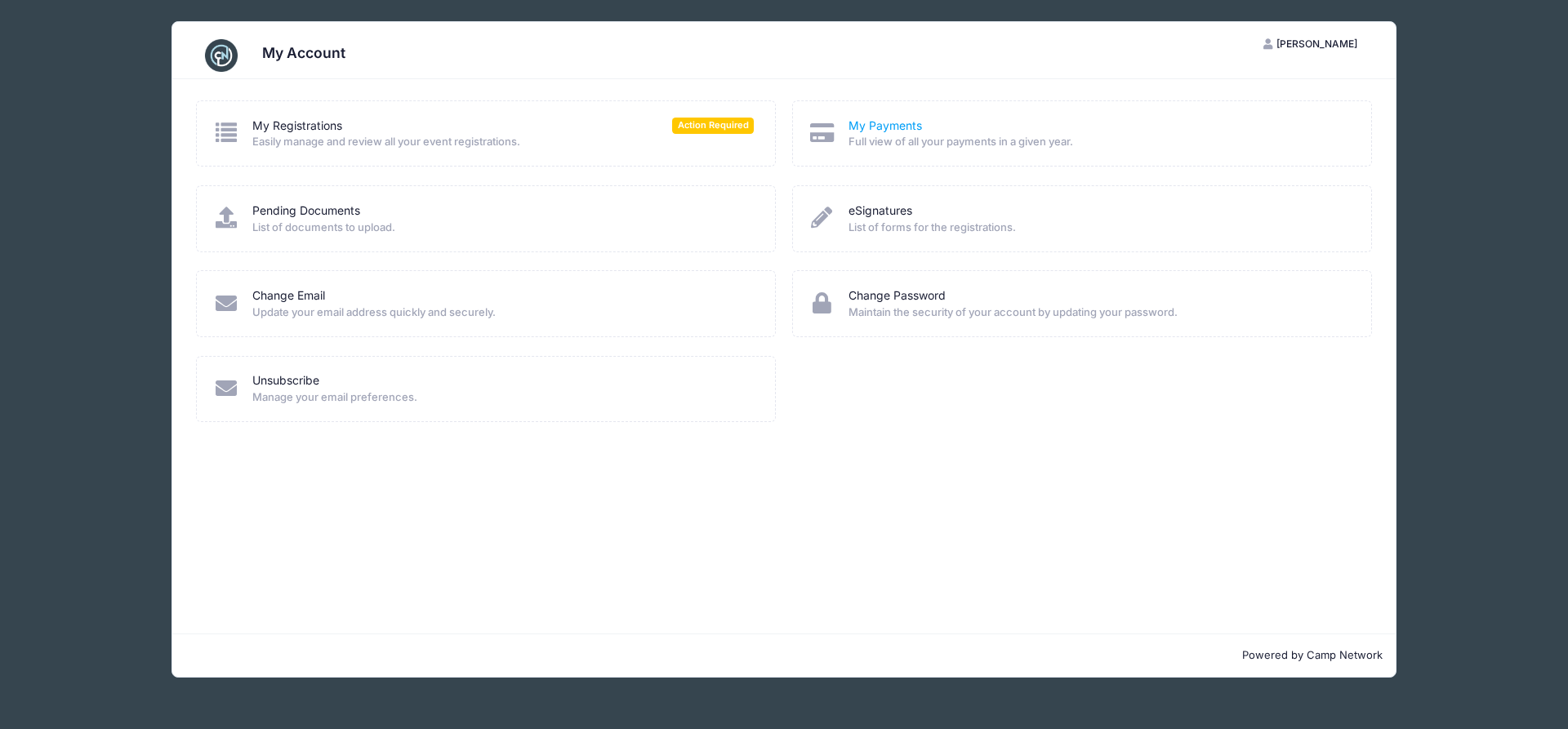
click at [900, 124] on link "My Payments" at bounding box center [886, 126] width 74 height 17
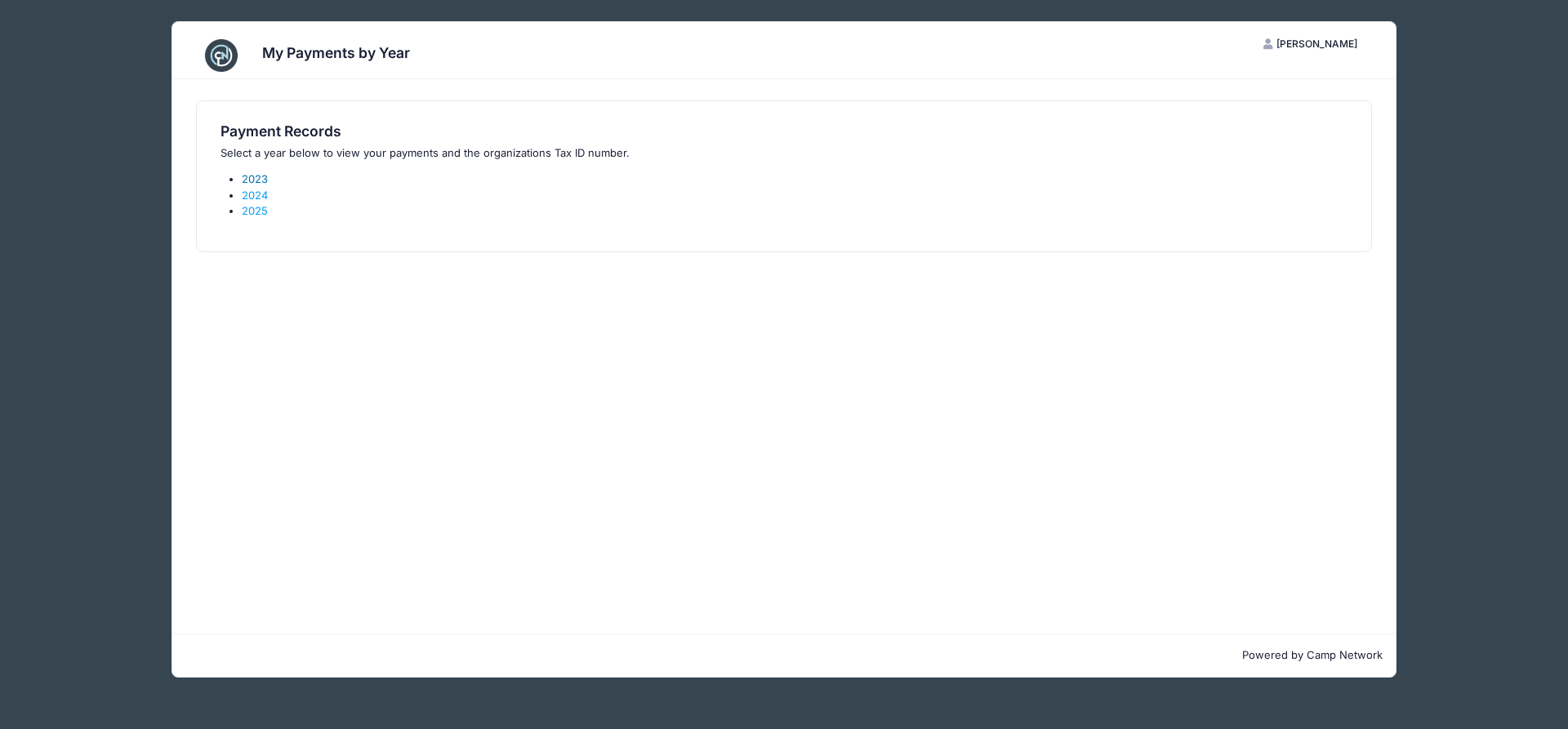
click at [255, 175] on link "2023" at bounding box center [254, 179] width 26 height 13
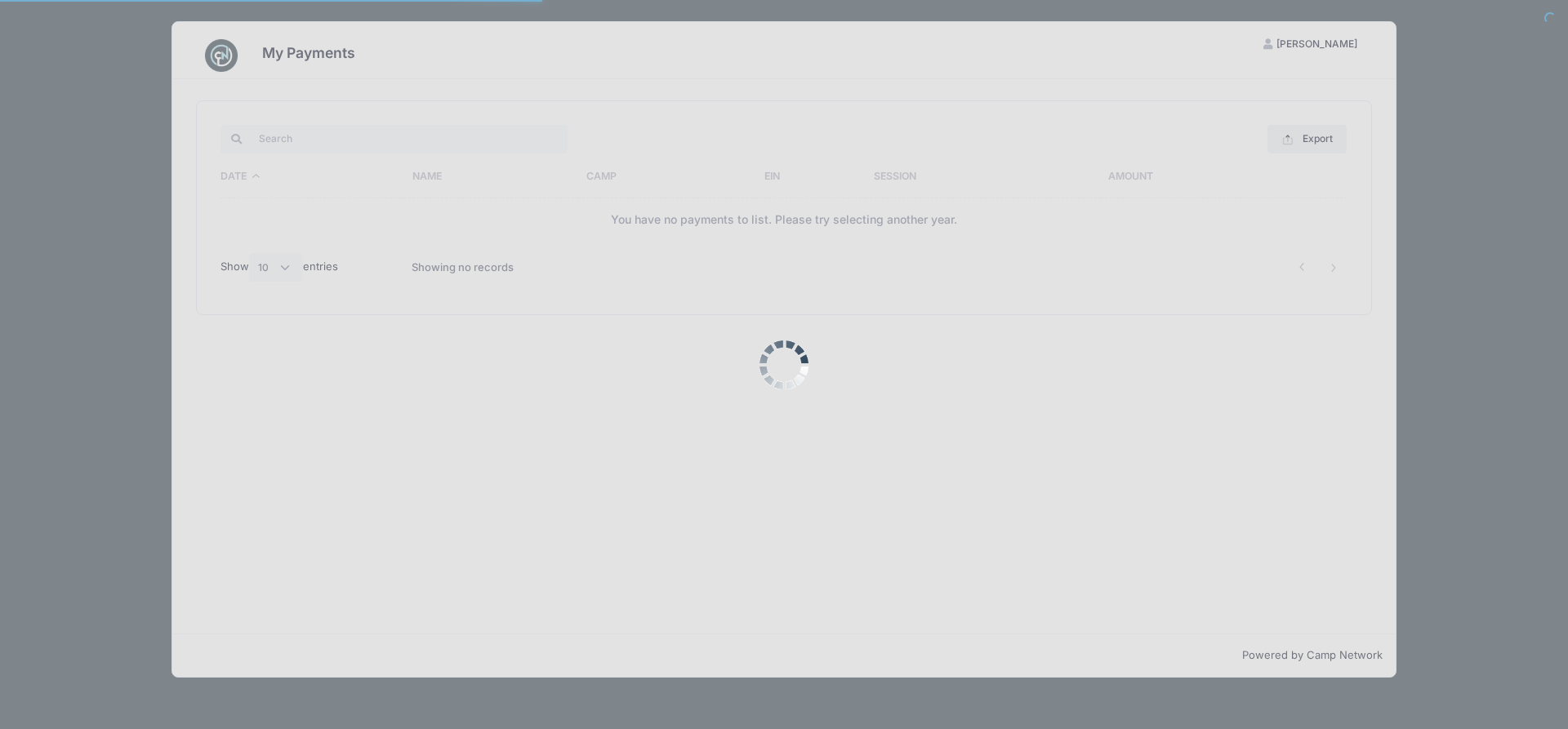
select select "10"
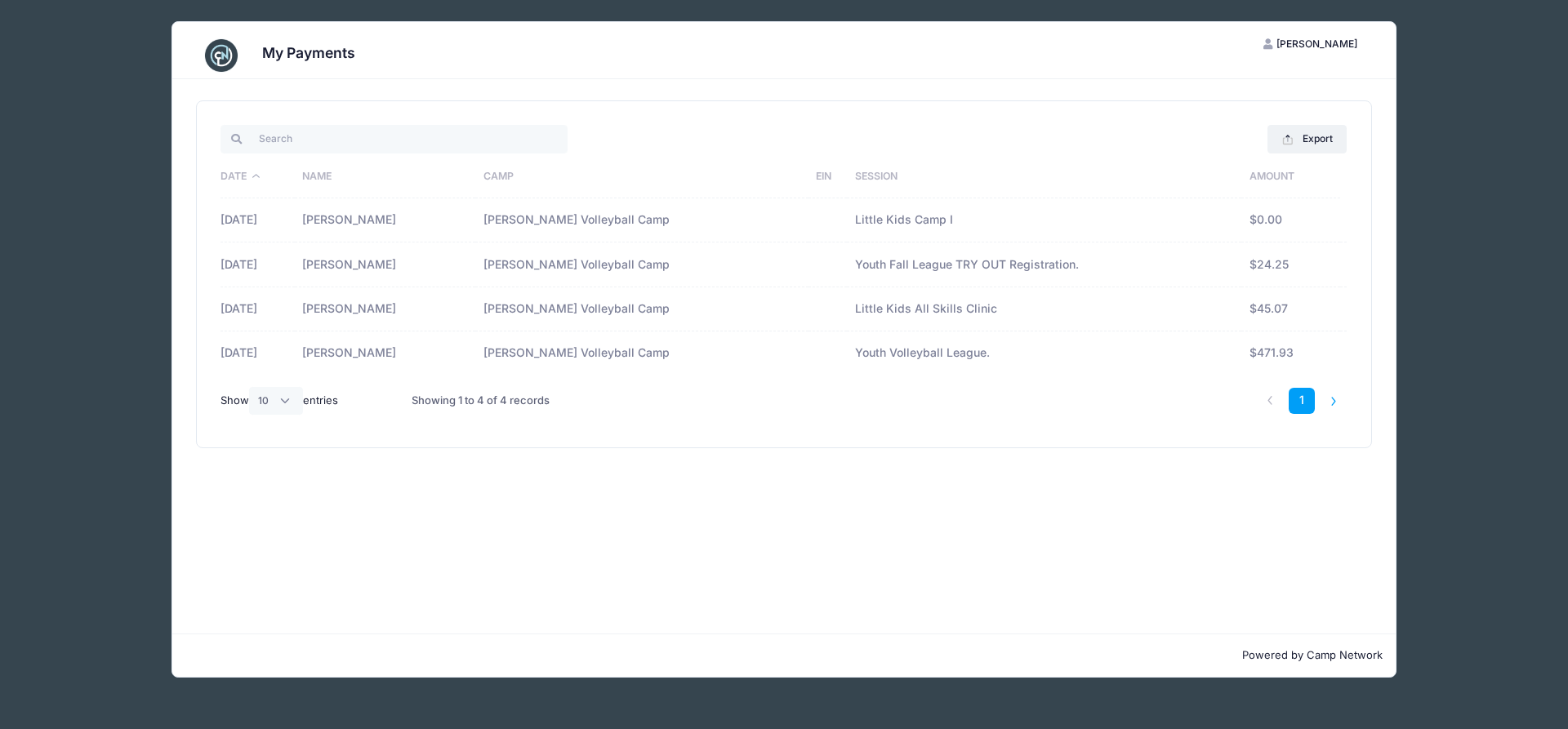
click at [1331, 407] on li at bounding box center [1334, 401] width 27 height 27
click at [1329, 400] on li at bounding box center [1334, 401] width 27 height 27
click at [288, 51] on h3 "My Payments" at bounding box center [308, 52] width 93 height 17
click at [222, 60] on img at bounding box center [220, 55] width 33 height 33
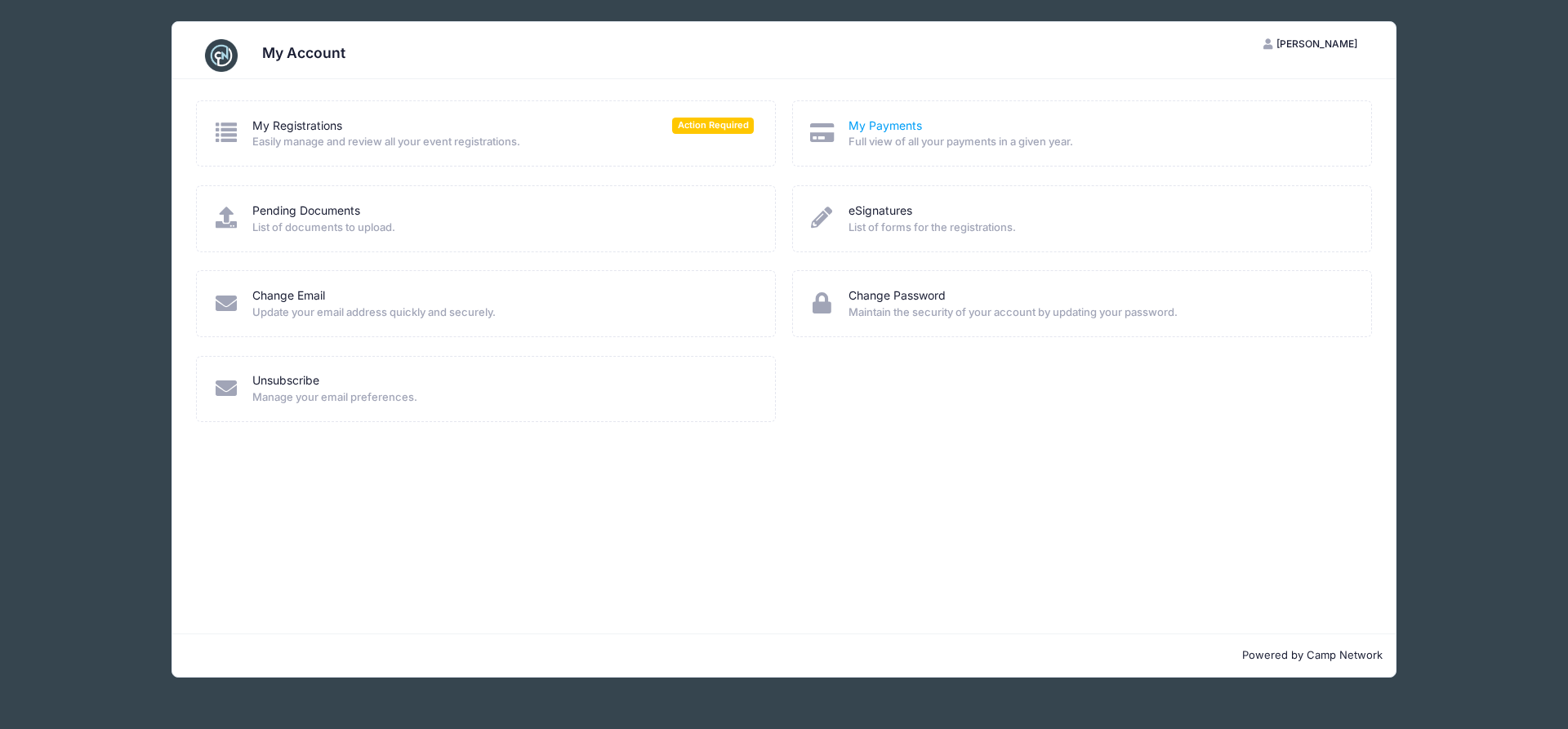
click at [903, 121] on link "My Payments" at bounding box center [886, 126] width 74 height 17
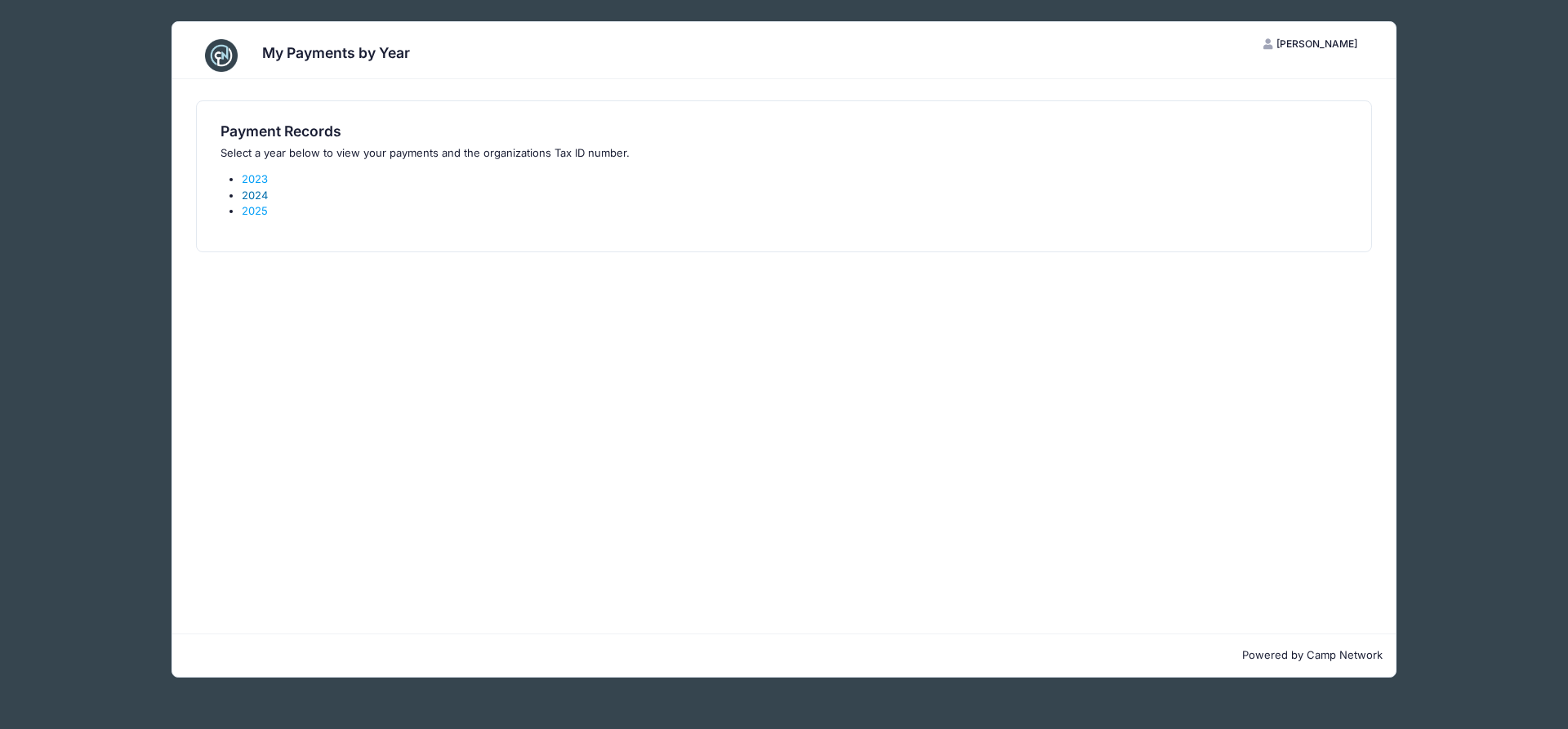
click at [258, 188] on link "2024" at bounding box center [254, 194] width 26 height 13
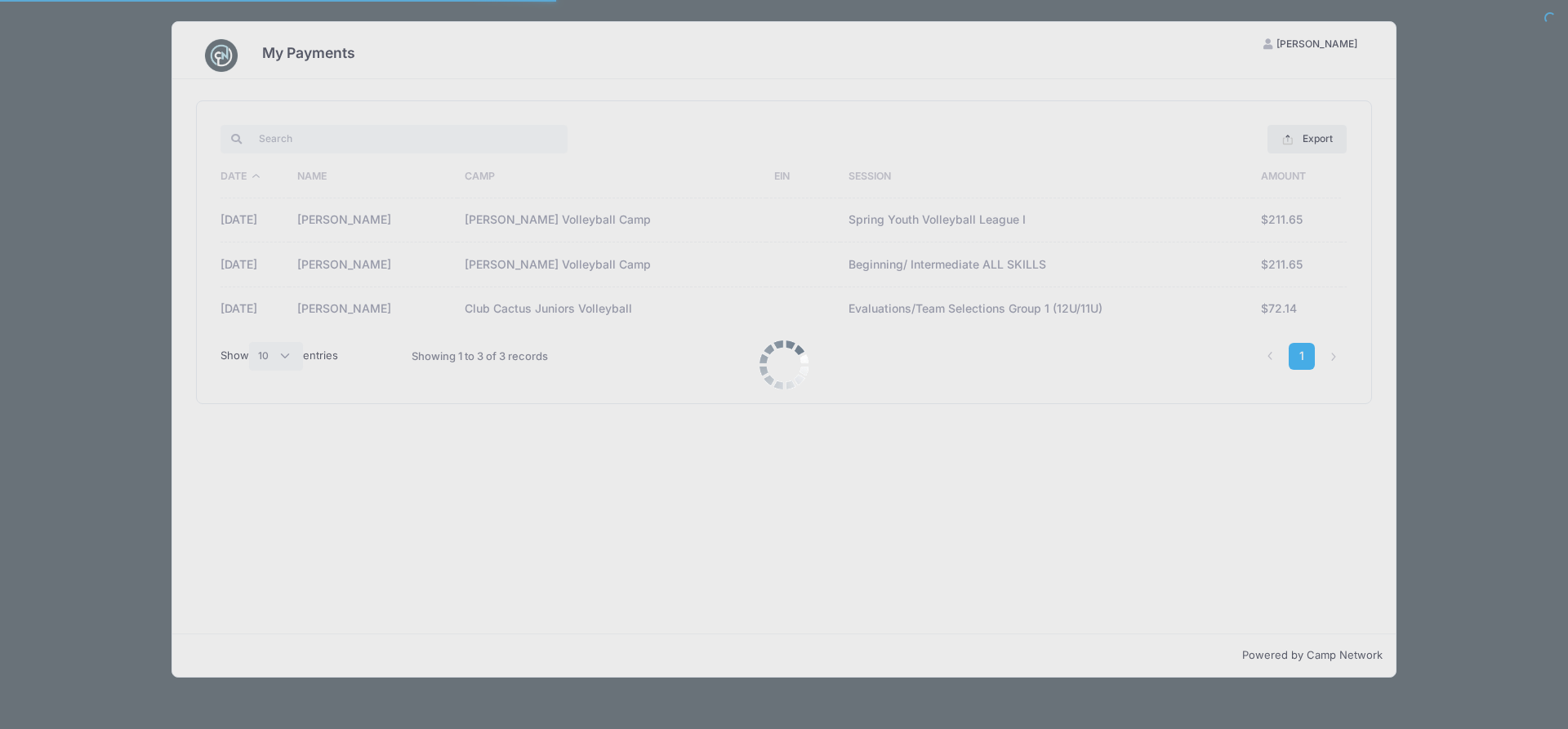
select select "10"
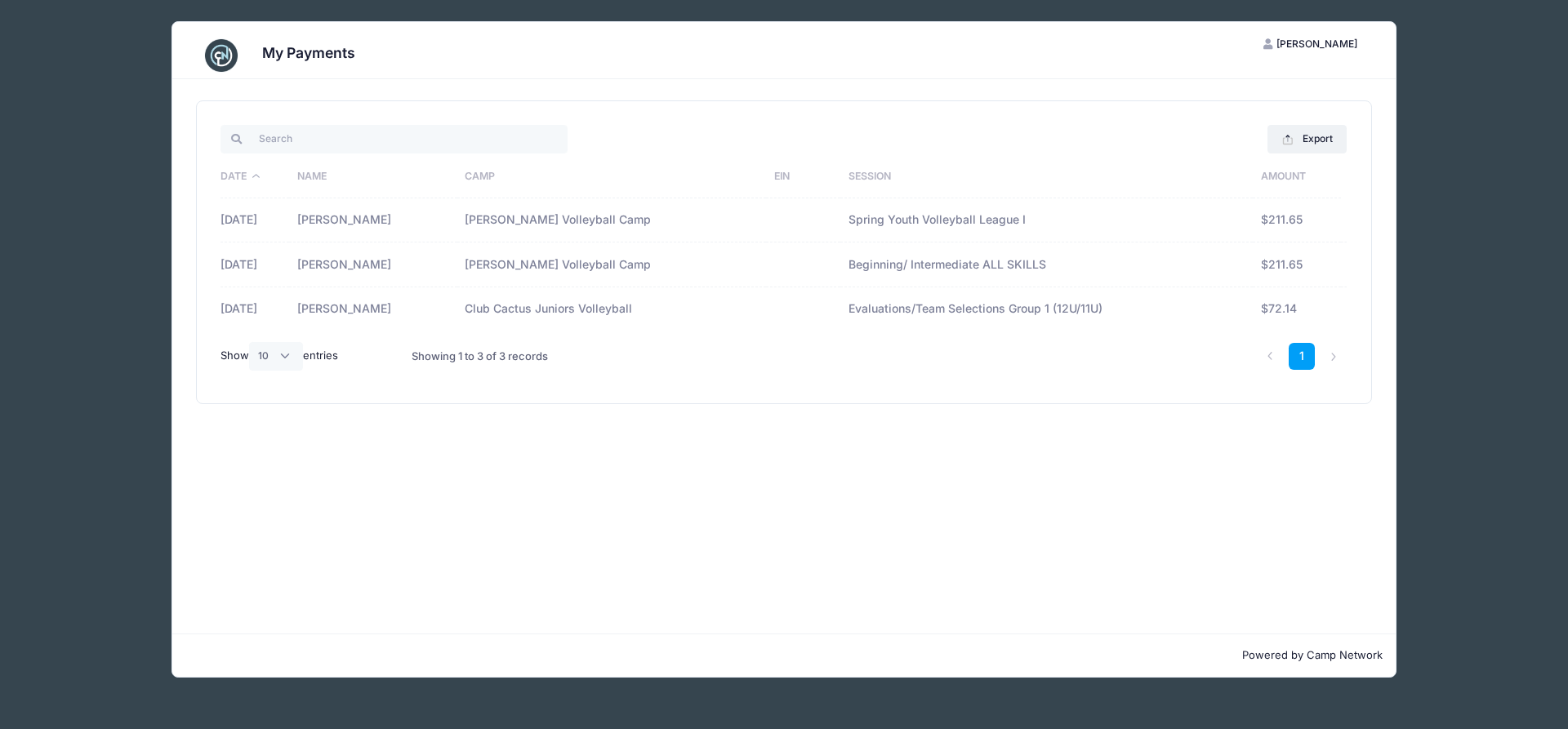
click at [222, 50] on img at bounding box center [220, 55] width 33 height 33
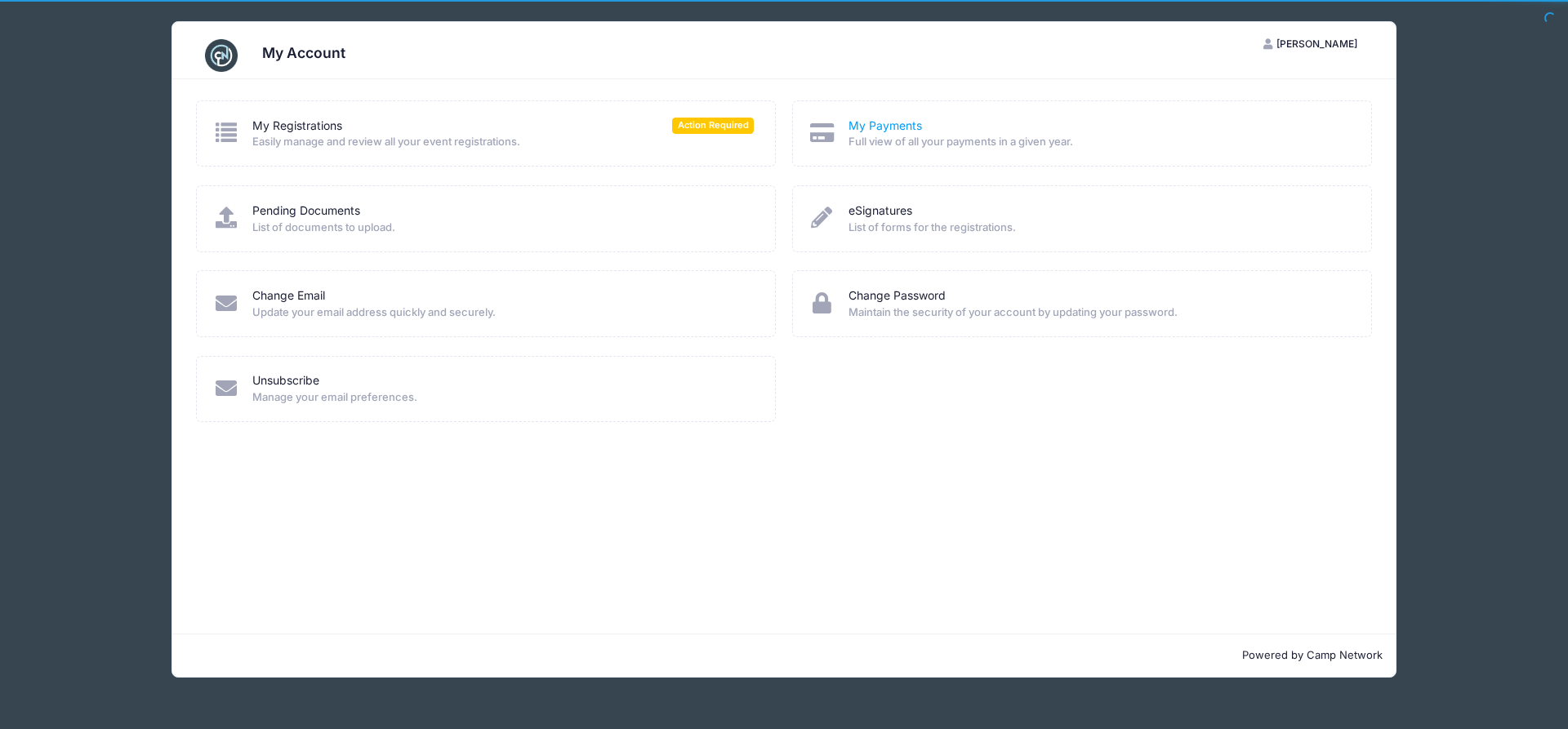
click at [881, 130] on link "My Payments" at bounding box center [886, 126] width 74 height 17
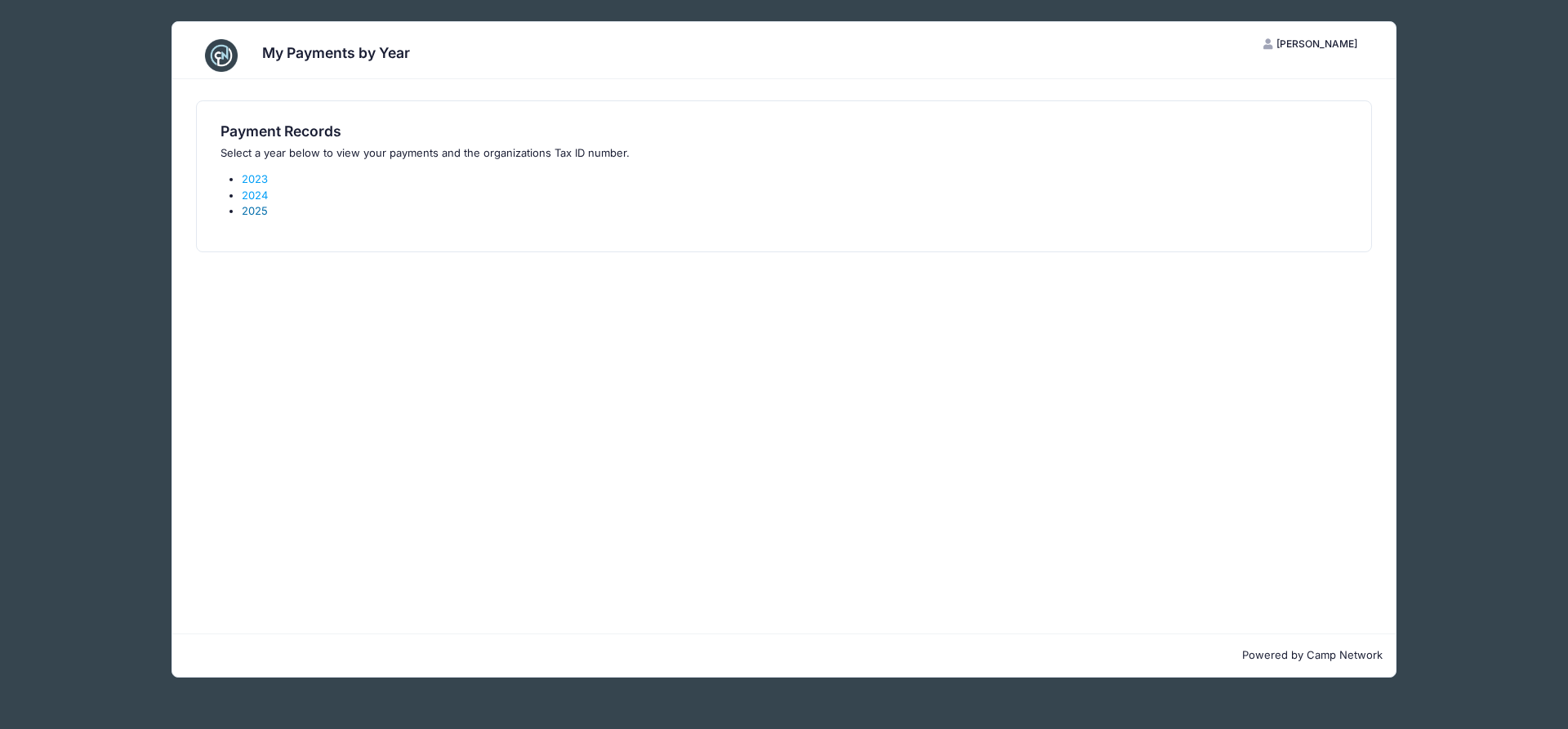
click at [251, 213] on link "2025" at bounding box center [254, 210] width 26 height 13
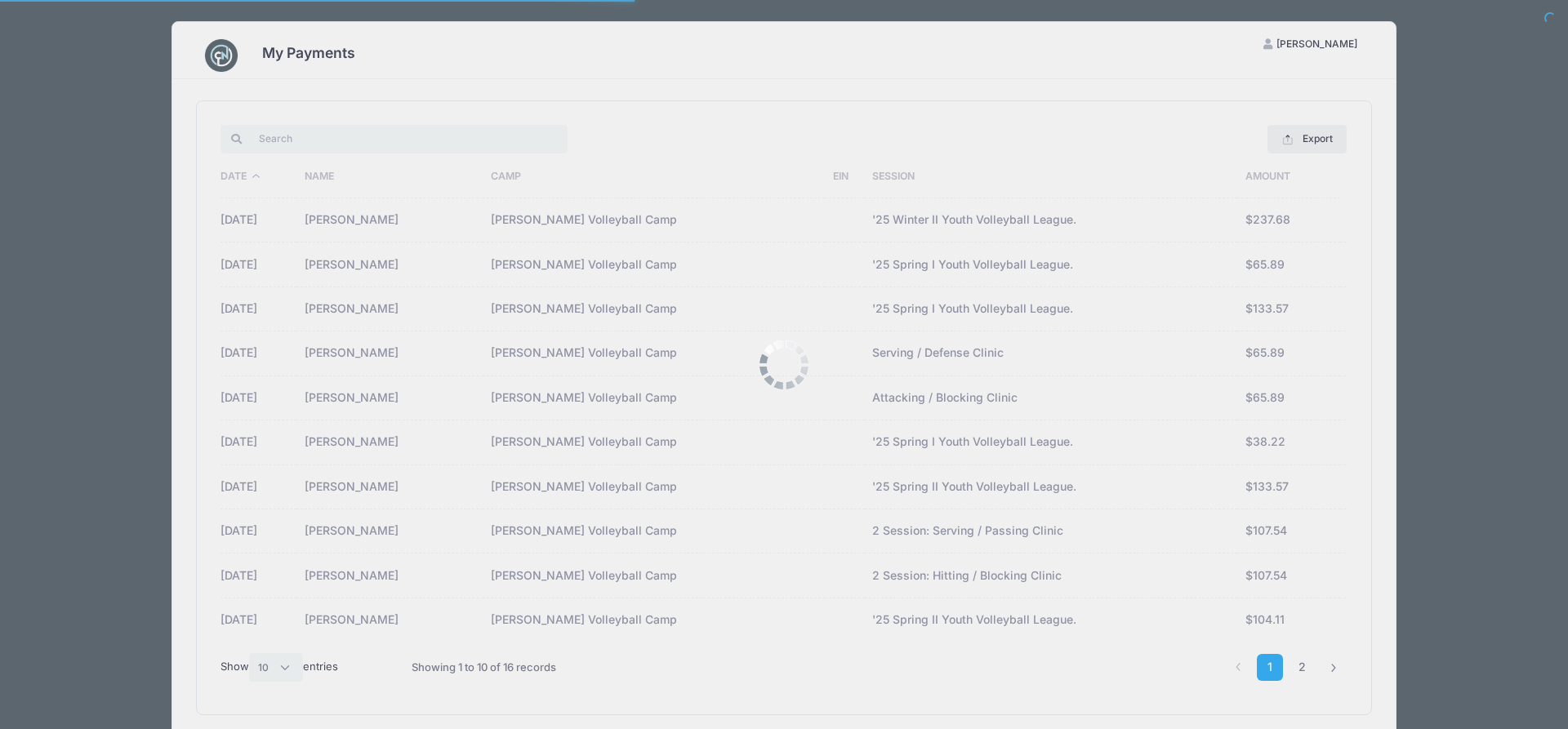
select select "10"
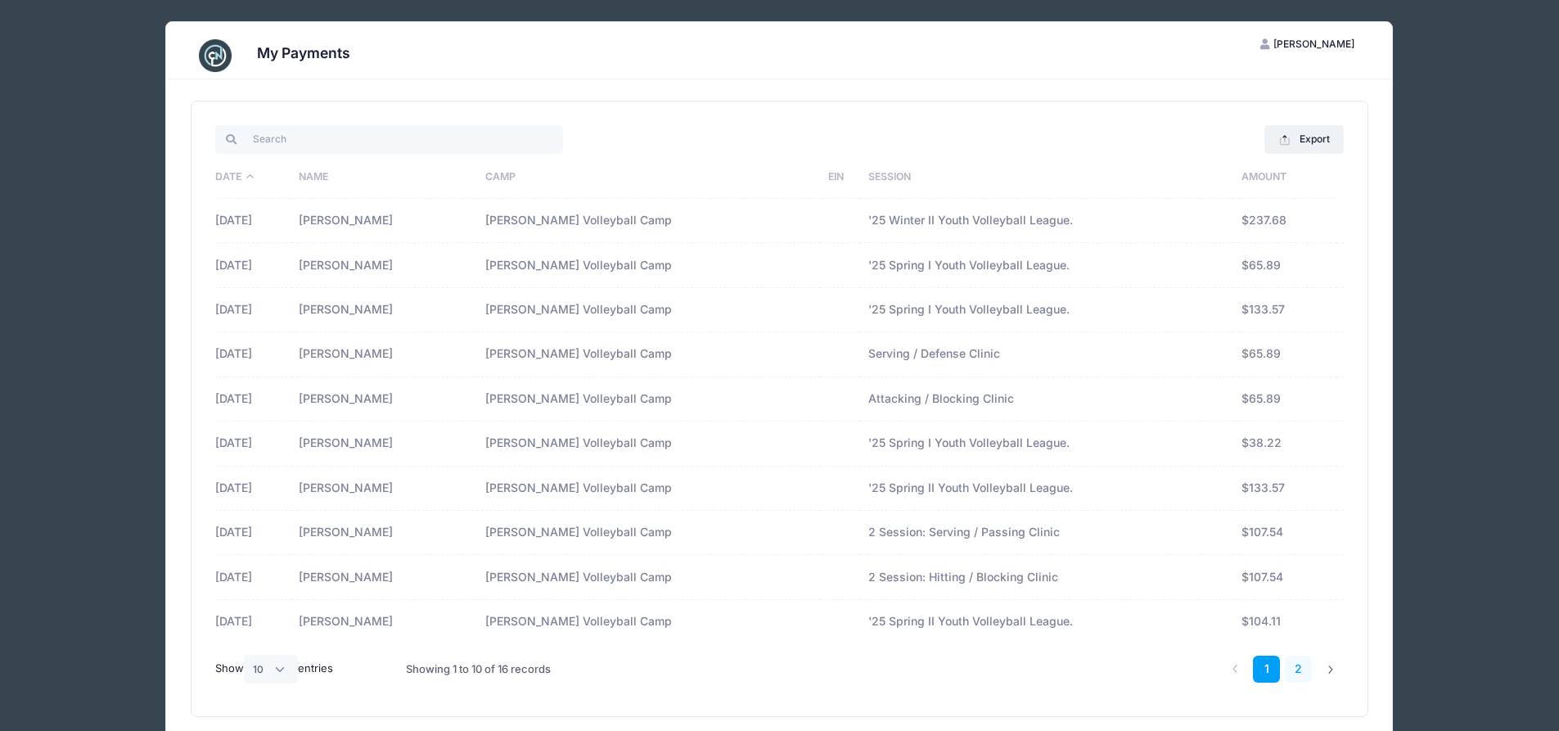
click at [1302, 669] on link "2" at bounding box center [1298, 669] width 27 height 27
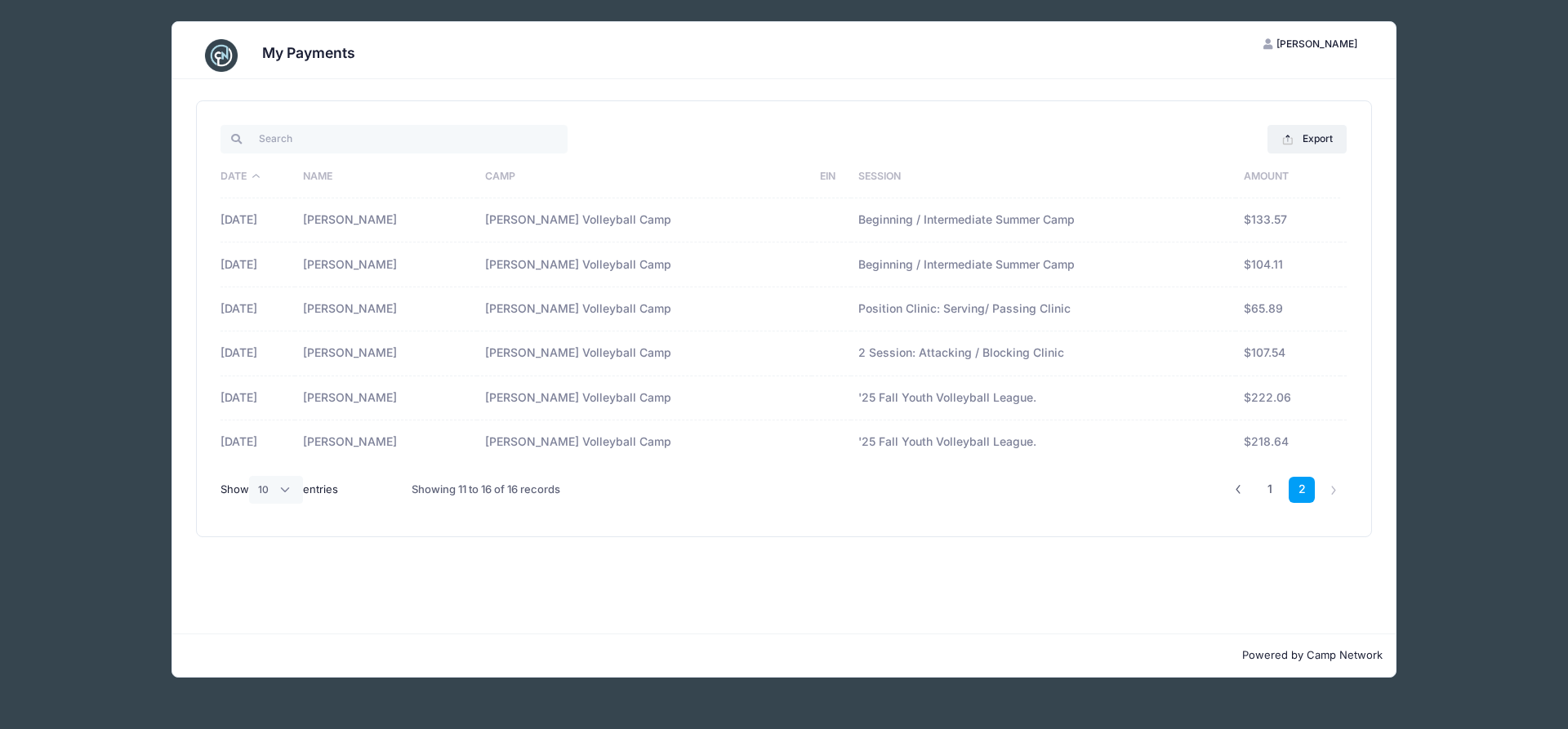
click at [1326, 46] on span "[PERSON_NAME]" at bounding box center [1316, 44] width 81 height 12
click at [1229, 129] on link "Logout" at bounding box center [1270, 126] width 189 height 31
